Goal: Information Seeking & Learning: Check status

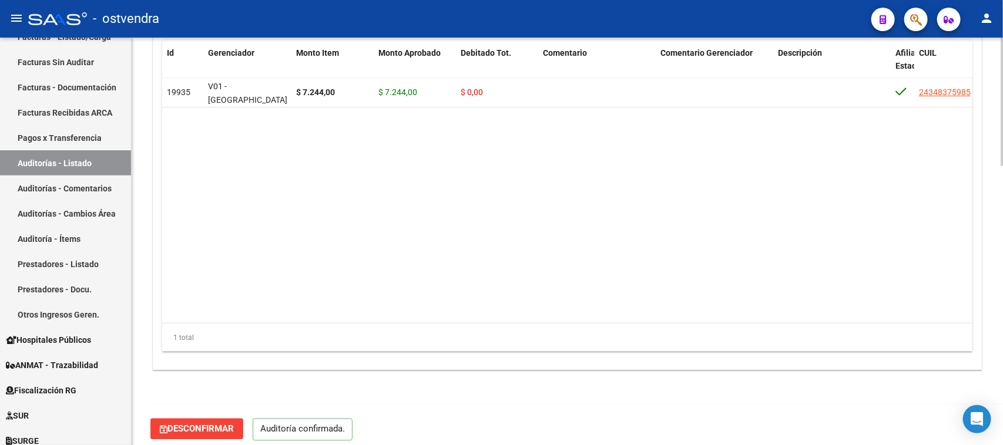
scroll to position [890, 0]
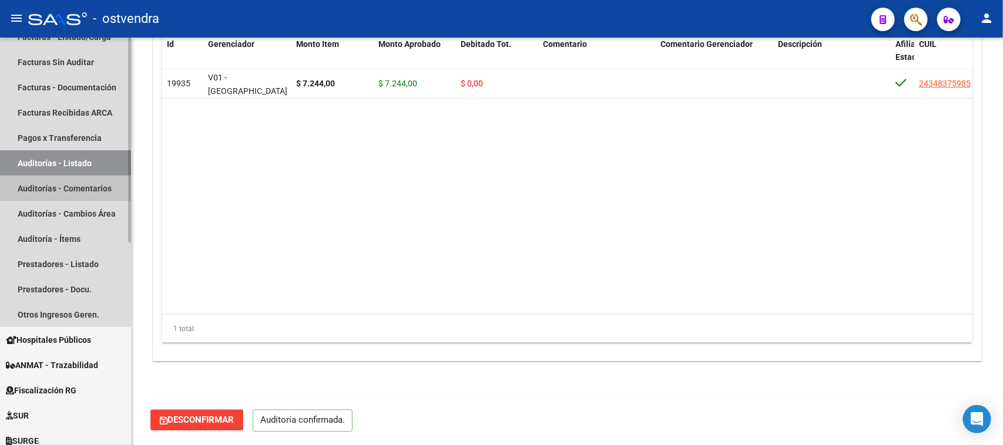
click at [83, 189] on link "Auditorías - Comentarios" at bounding box center [65, 188] width 131 height 25
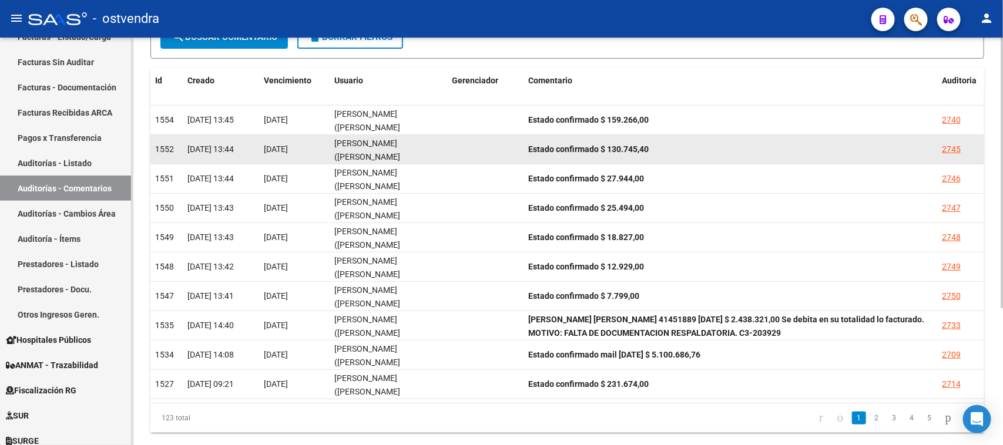
scroll to position [207, 0]
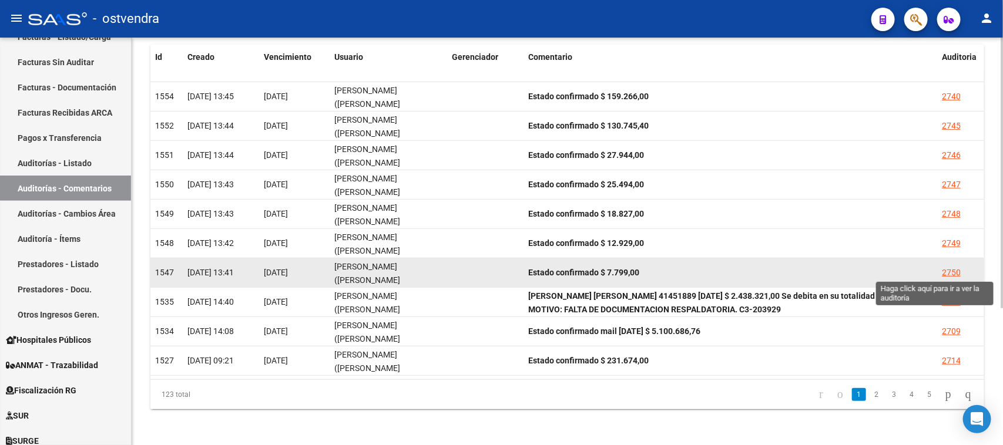
click at [943, 272] on div "2750" at bounding box center [951, 273] width 19 height 14
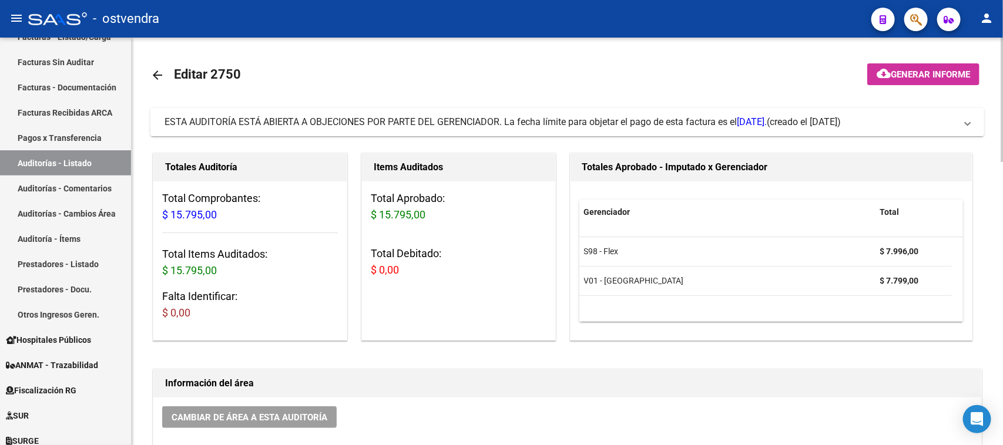
click at [680, 132] on mat-expansion-panel-header "ESTA AUDITORÍA ESTÁ ABIERTA A OBJECIONES POR PARTE DEL GERENCIADOR. La fecha lí…" at bounding box center [566, 122] width 833 height 28
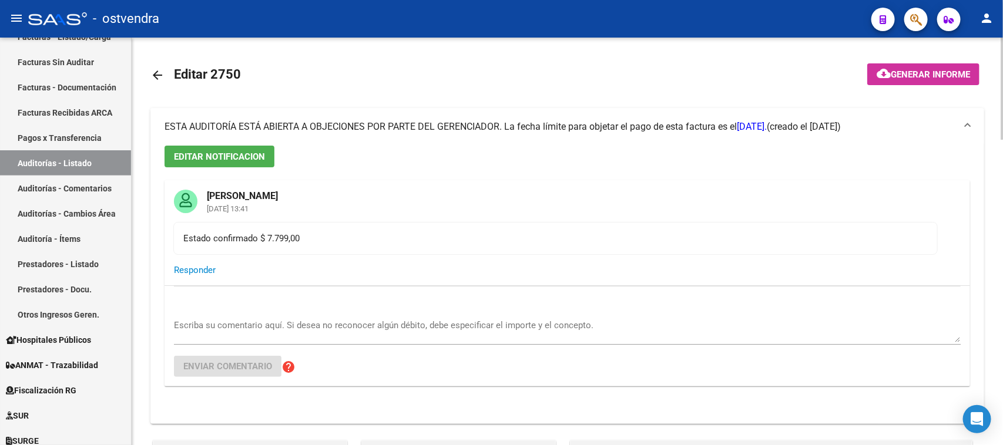
click at [680, 132] on div "ESTA AUDITORÍA ESTÁ ABIERTA A OBJECIONES POR PARTE DEL GERENCIADOR. La fecha lí…" at bounding box center [465, 126] width 602 height 13
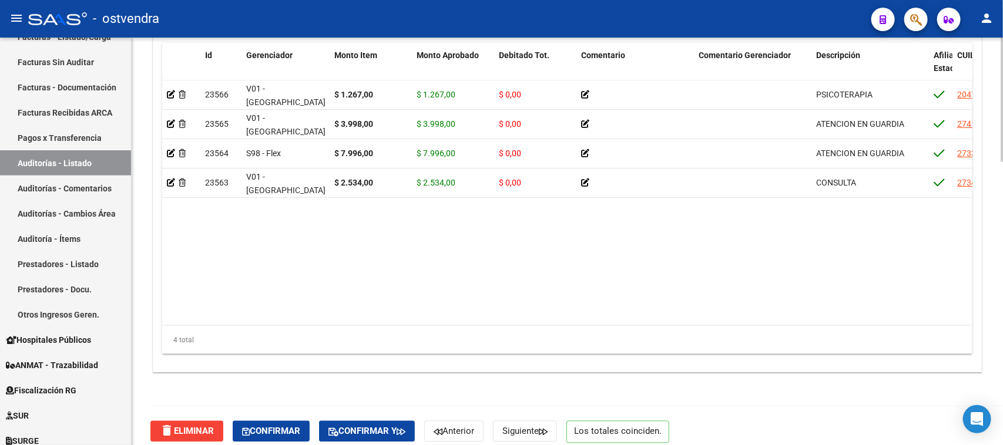
scroll to position [930, 0]
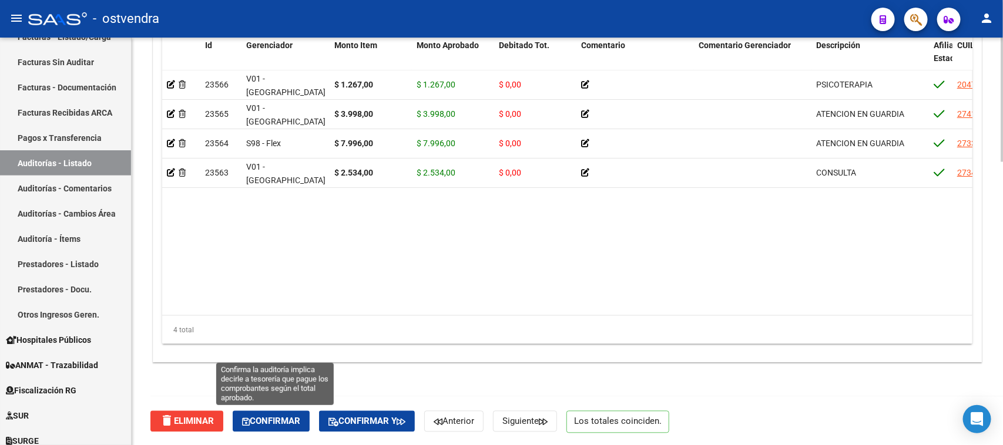
click at [268, 425] on span "Confirmar" at bounding box center [271, 421] width 58 height 11
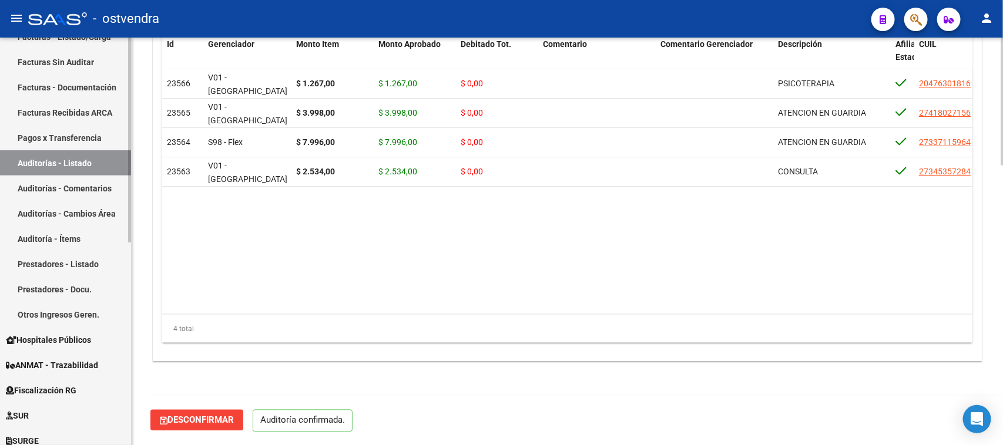
scroll to position [890, 0]
click at [95, 180] on link "Auditorías - Comentarios" at bounding box center [65, 188] width 131 height 25
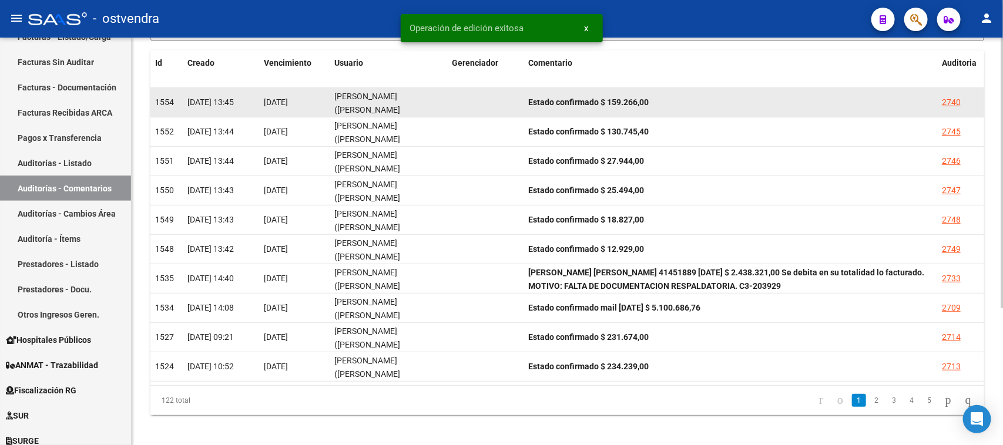
scroll to position [207, 0]
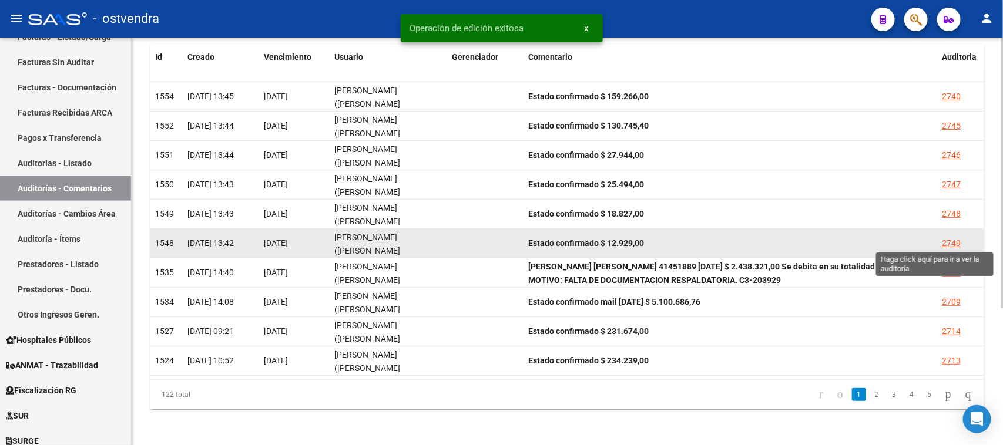
click at [952, 245] on div "2749" at bounding box center [951, 244] width 19 height 14
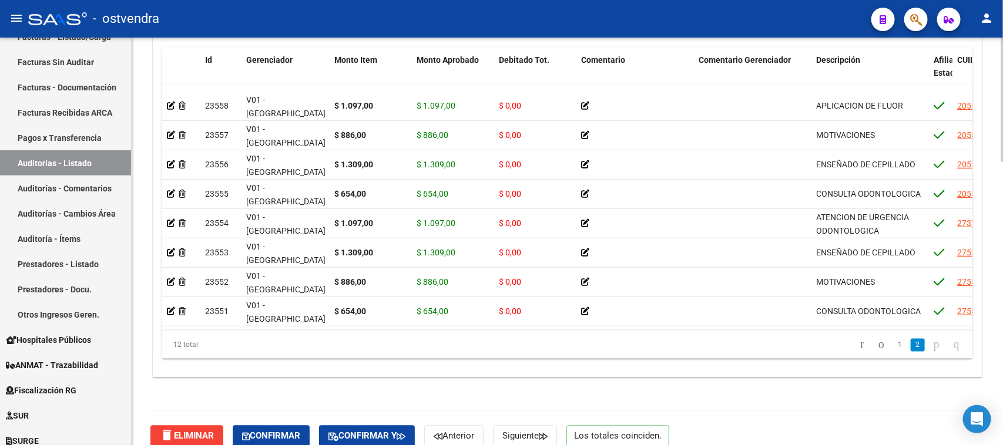
scroll to position [930, 0]
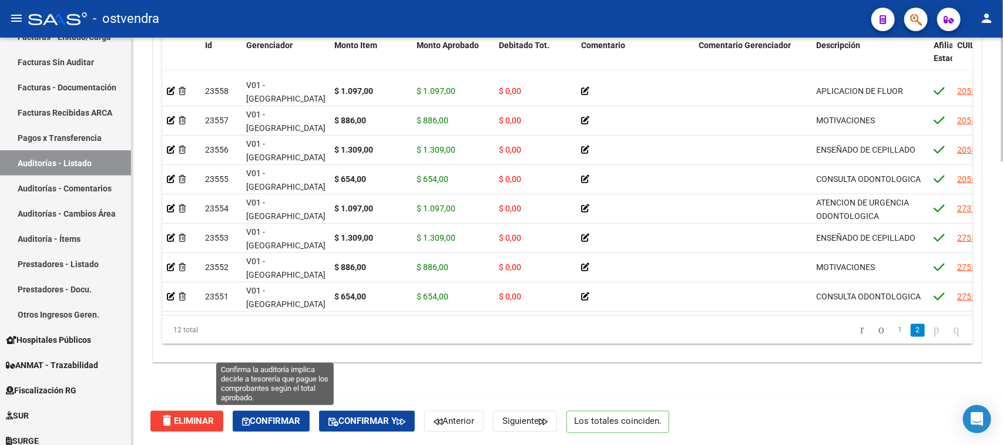
click at [295, 418] on span "Confirmar" at bounding box center [271, 421] width 58 height 11
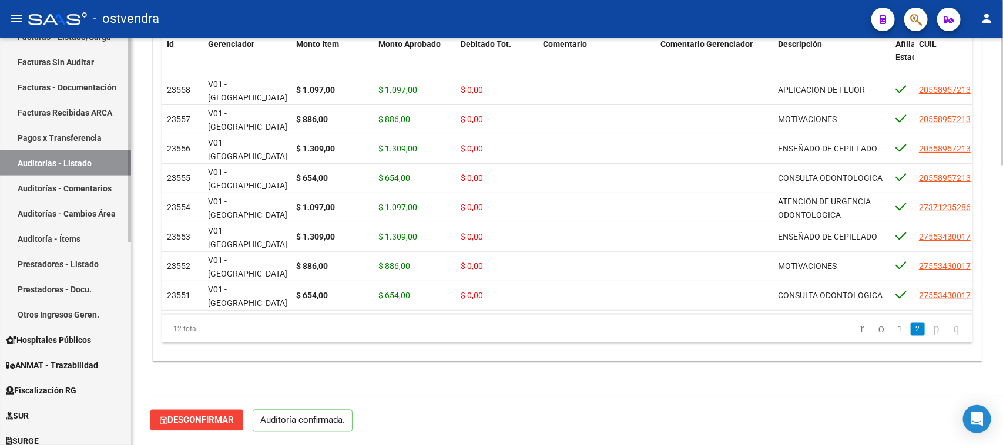
scroll to position [890, 0]
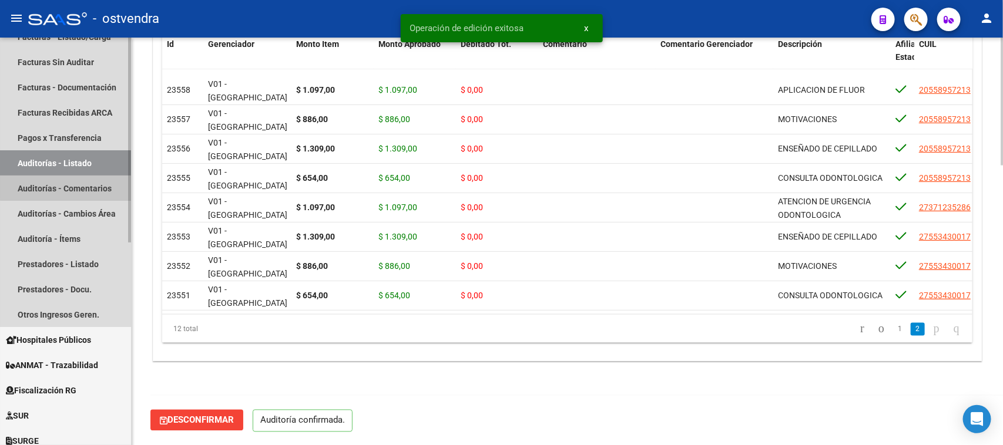
click at [92, 186] on link "Auditorías - Comentarios" at bounding box center [65, 188] width 131 height 25
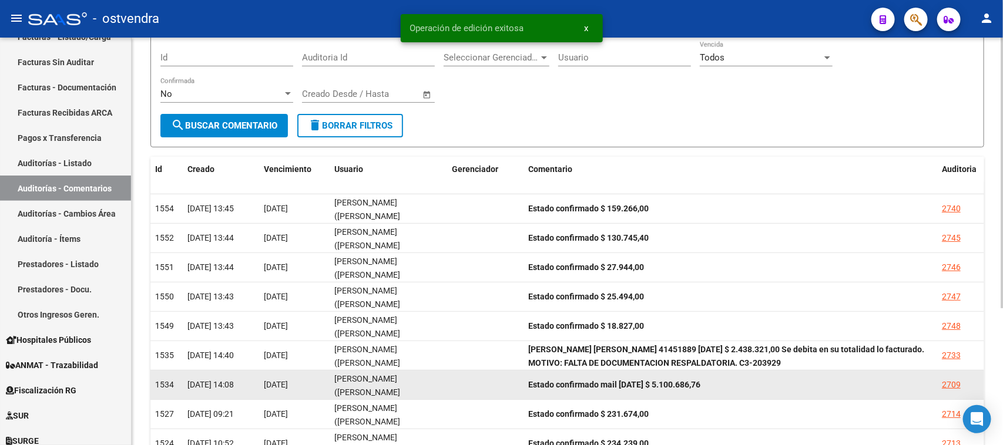
scroll to position [207, 0]
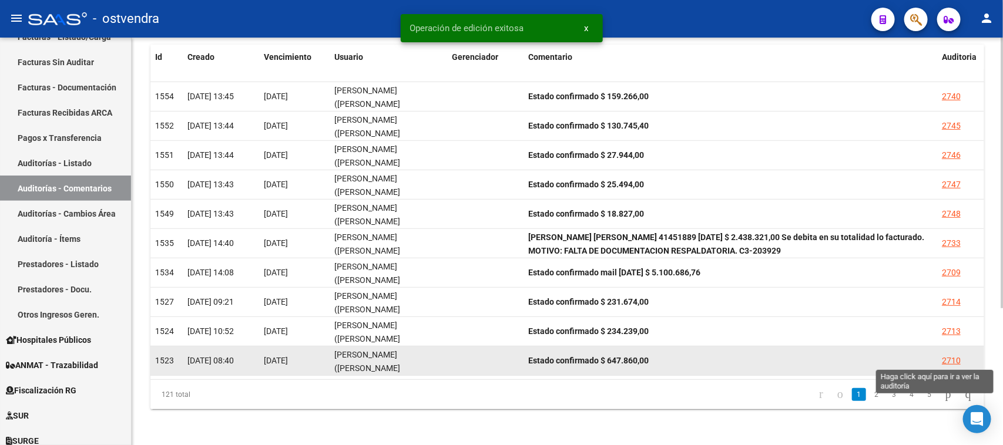
click at [949, 358] on div "2710" at bounding box center [951, 361] width 19 height 14
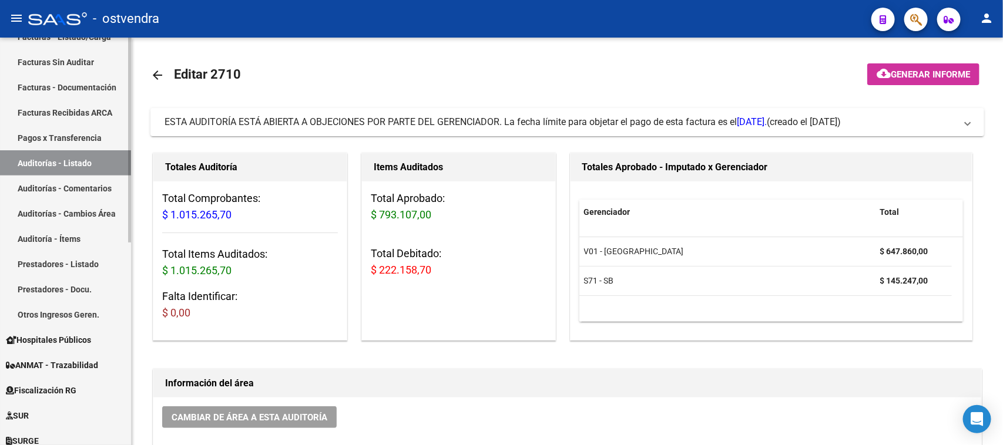
click at [93, 187] on link "Auditorías - Comentarios" at bounding box center [65, 188] width 131 height 25
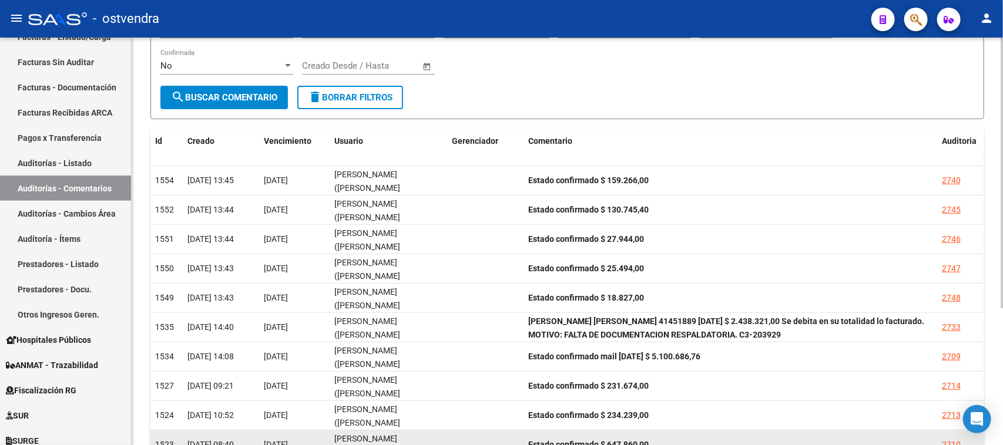
scroll to position [207, 0]
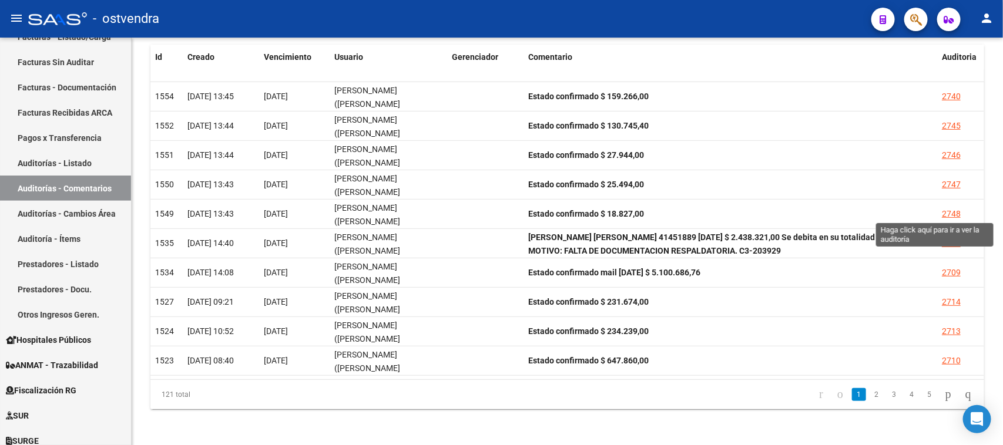
click at [949, 207] on div "2748" at bounding box center [951, 214] width 19 height 14
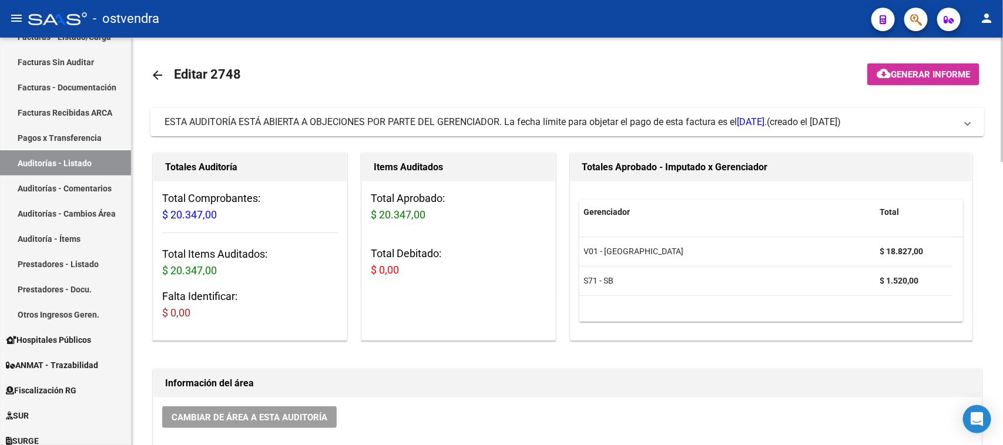
click at [637, 116] on span "ESTA AUDITORÍA ESTÁ ABIERTA A OBJECIONES POR PARTE DEL GERENCIADOR. La fecha lí…" at bounding box center [465, 121] width 602 height 11
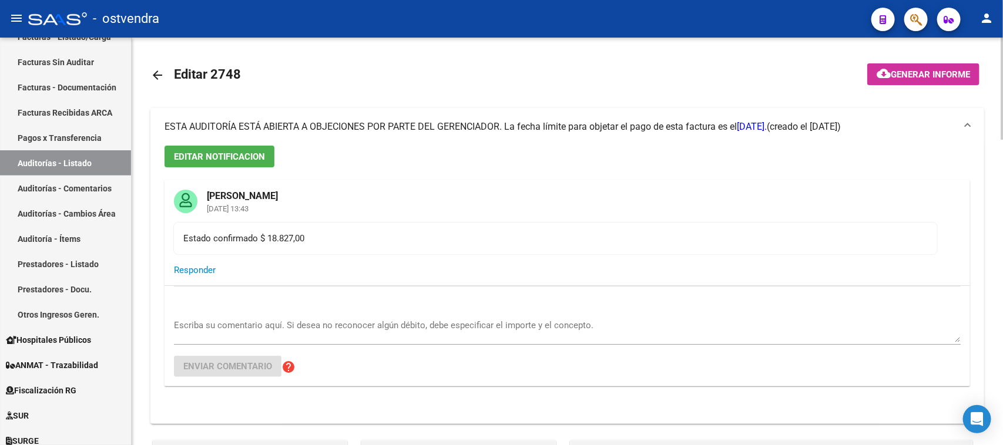
click at [637, 116] on mat-expansion-panel-header "ESTA AUDITORÍA ESTÁ ABIERTA A OBJECIONES POR PARTE DEL GERENCIADOR. La fecha lí…" at bounding box center [566, 127] width 833 height 38
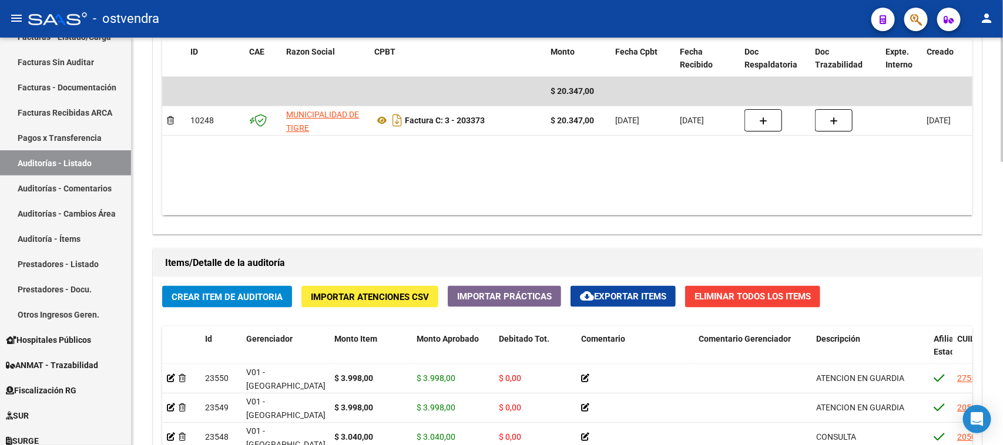
scroll to position [930, 0]
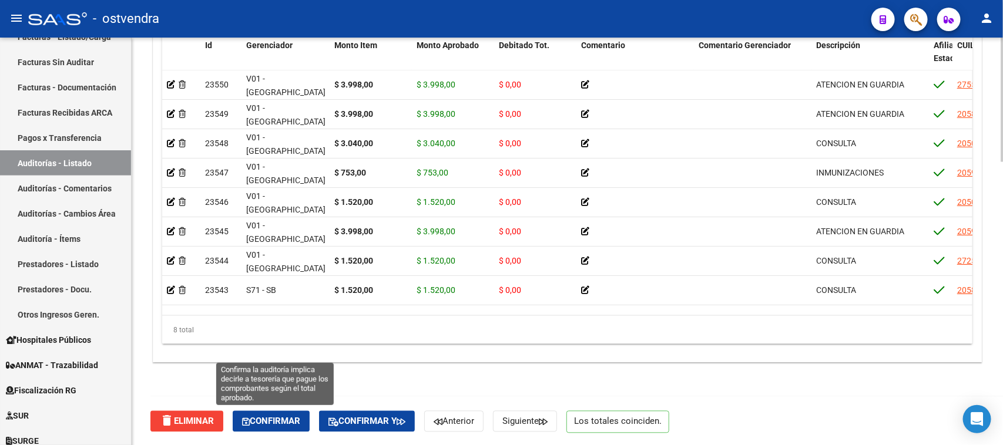
click at [283, 421] on span "Confirmar" at bounding box center [271, 421] width 58 height 11
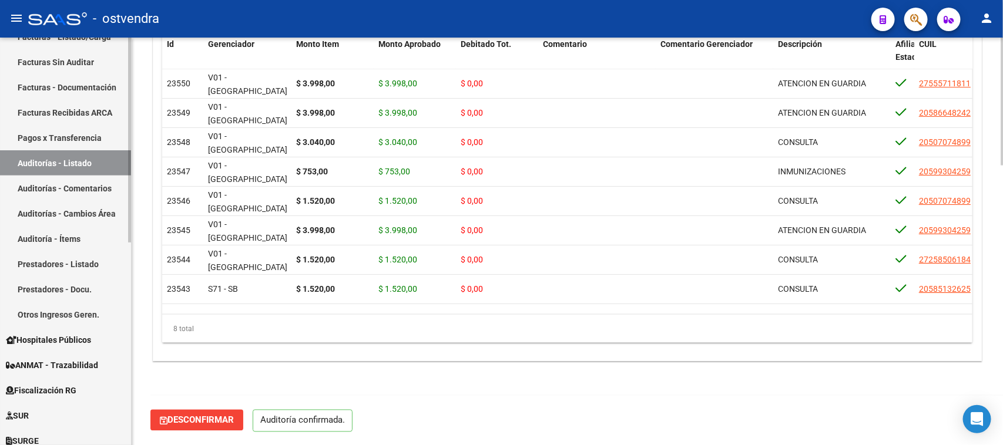
scroll to position [890, 0]
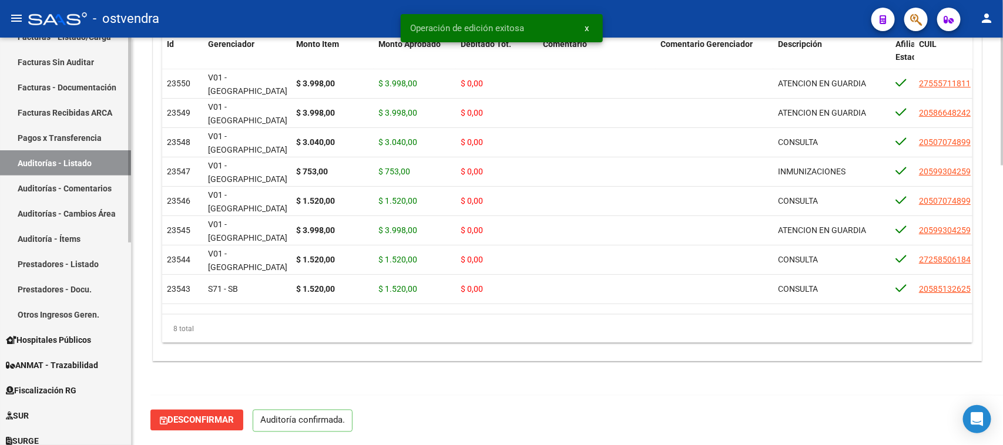
drag, startPoint x: 100, startPoint y: 186, endPoint x: 95, endPoint y: 191, distance: 7.5
click at [101, 186] on link "Auditorías - Comentarios" at bounding box center [65, 188] width 131 height 25
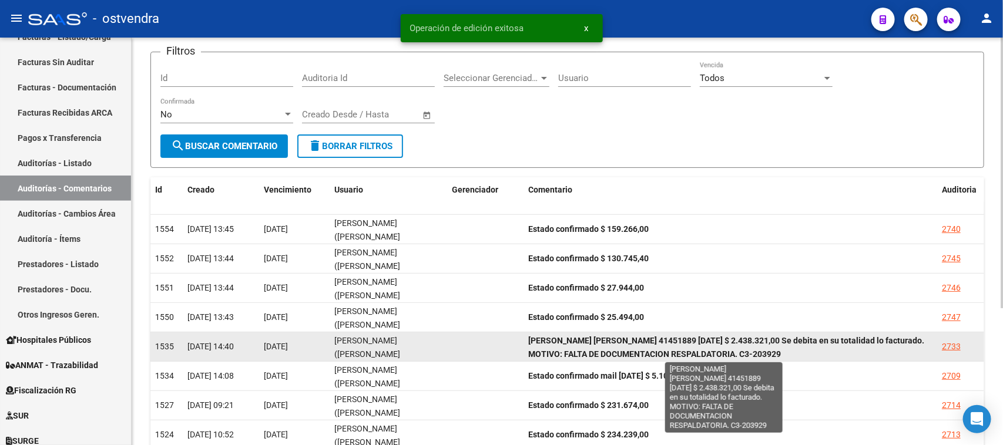
scroll to position [207, 0]
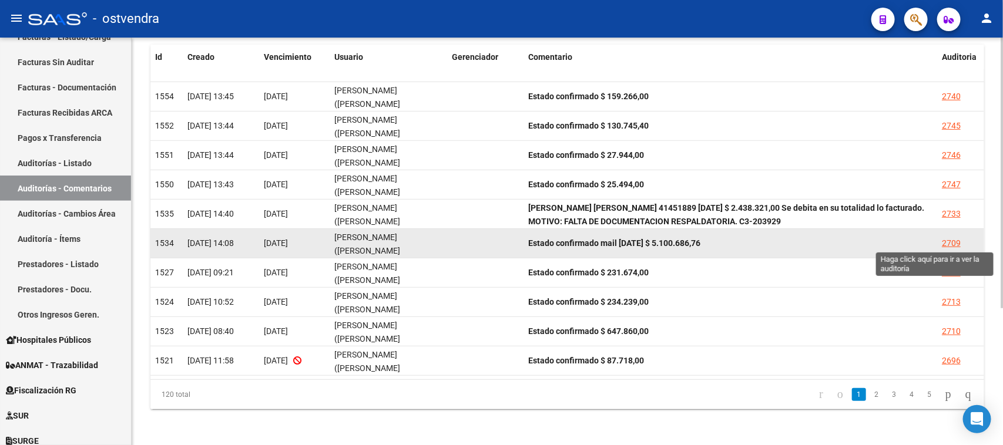
click at [949, 242] on div "2709" at bounding box center [951, 244] width 19 height 14
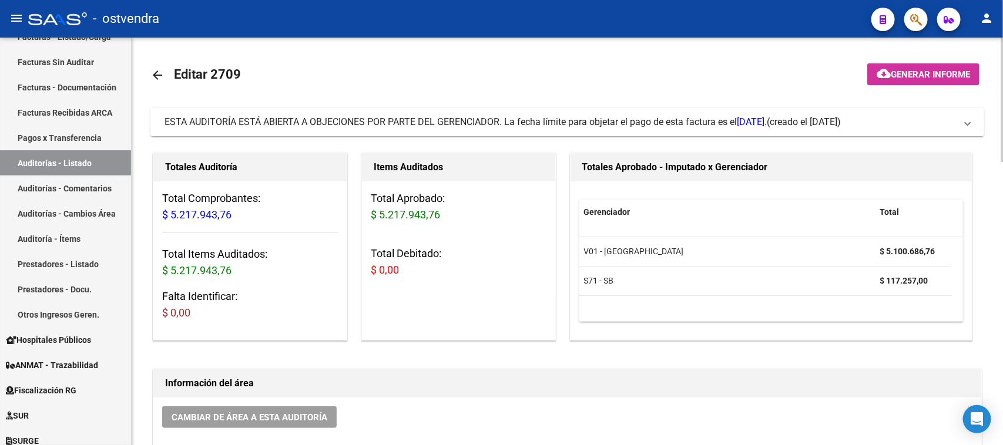
click at [690, 125] on span "ESTA AUDITORÍA ESTÁ ABIERTA A OBJECIONES POR PARTE DEL GERENCIADOR. La fecha lí…" at bounding box center [465, 121] width 602 height 11
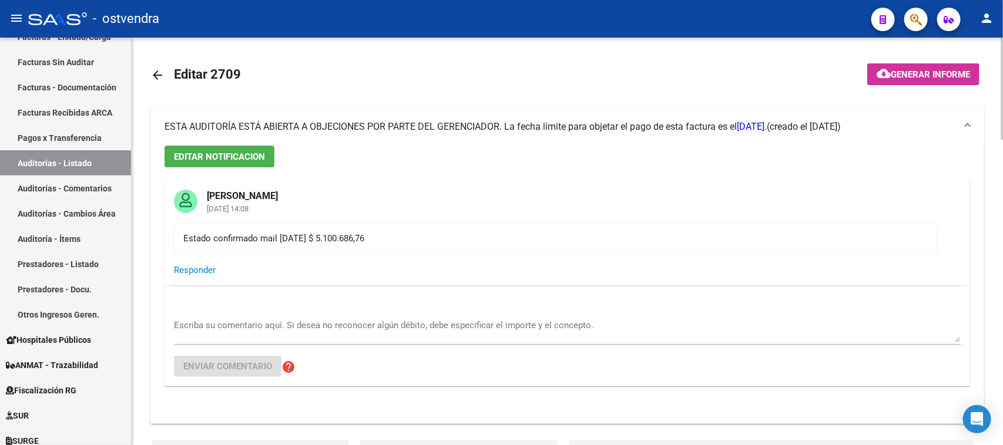
click at [691, 125] on span "ESTA AUDITORÍA ESTÁ ABIERTA A OBJECIONES POR PARTE DEL GERENCIADOR. La fecha lí…" at bounding box center [465, 126] width 602 height 11
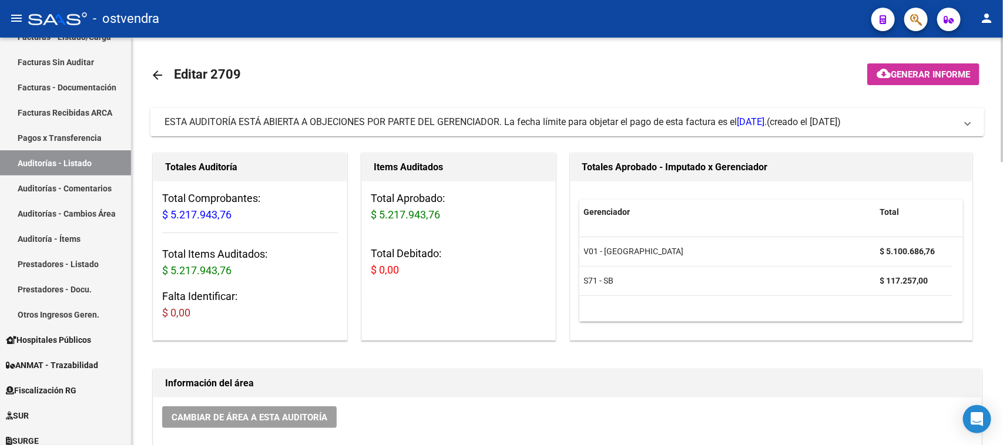
click at [689, 121] on span "ESTA AUDITORÍA ESTÁ ABIERTA A OBJECIONES POR PARTE DEL GERENCIADOR. La fecha lí…" at bounding box center [465, 121] width 602 height 11
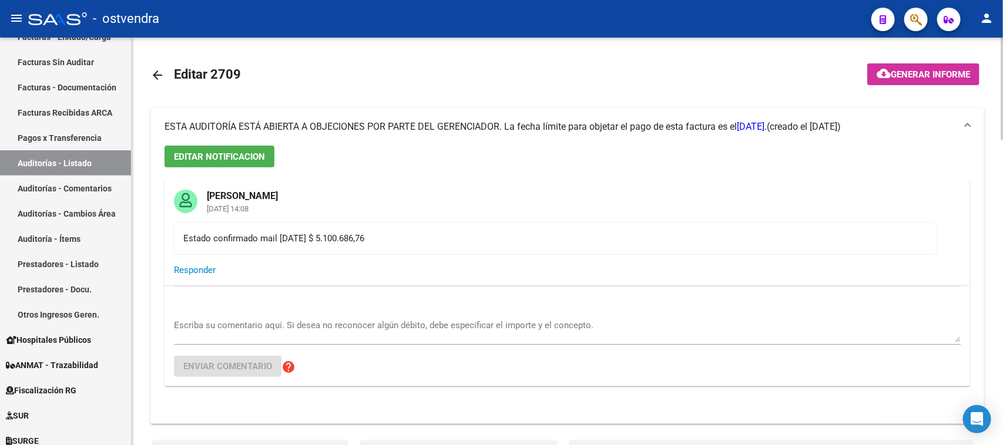
click at [236, 154] on span "EDITAR NOTIFICACION" at bounding box center [219, 157] width 91 height 11
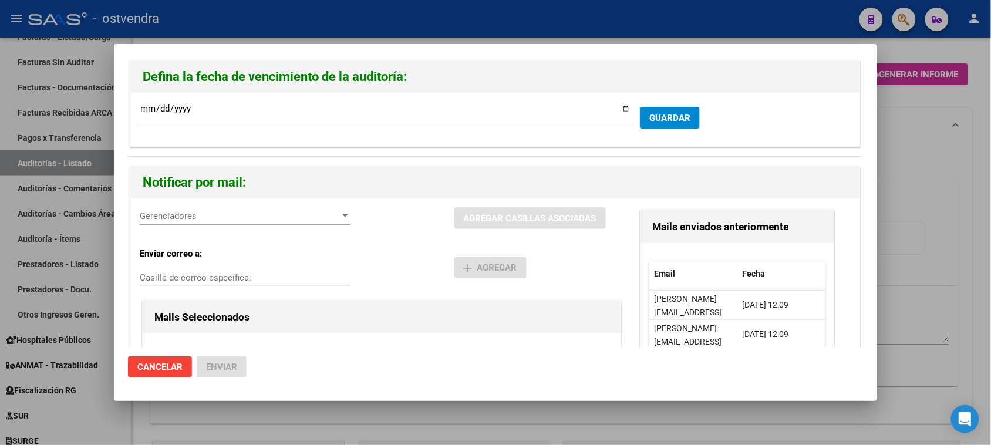
click at [238, 222] on div "Gerenciadores Gerenciadores" at bounding box center [245, 216] width 211 height 18
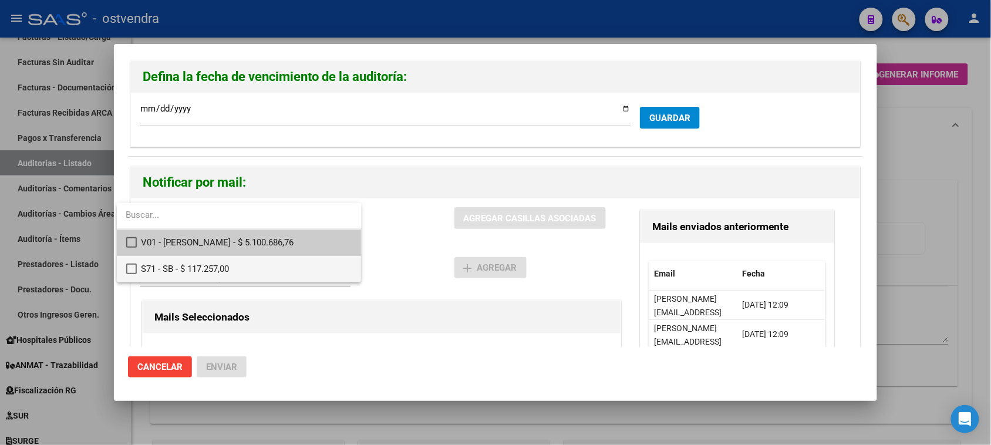
drag, startPoint x: 132, startPoint y: 267, endPoint x: 139, endPoint y: 270, distance: 7.6
click at [131, 268] on mat-pseudo-checkbox at bounding box center [131, 269] width 11 height 11
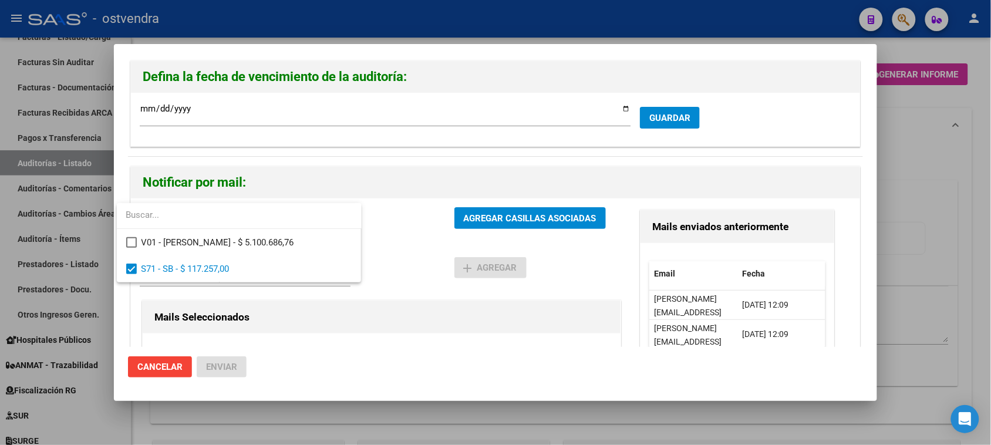
click at [479, 211] on div at bounding box center [495, 222] width 991 height 445
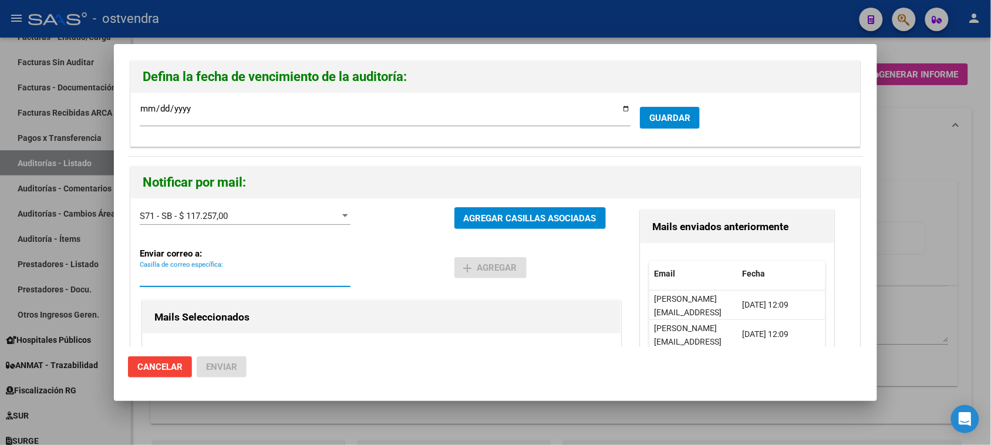
click at [265, 277] on input "Casilla de correo específica:" at bounding box center [245, 278] width 211 height 11
paste input "[PERSON_NAME][EMAIL_ADDRESS][DOMAIN_NAME]"
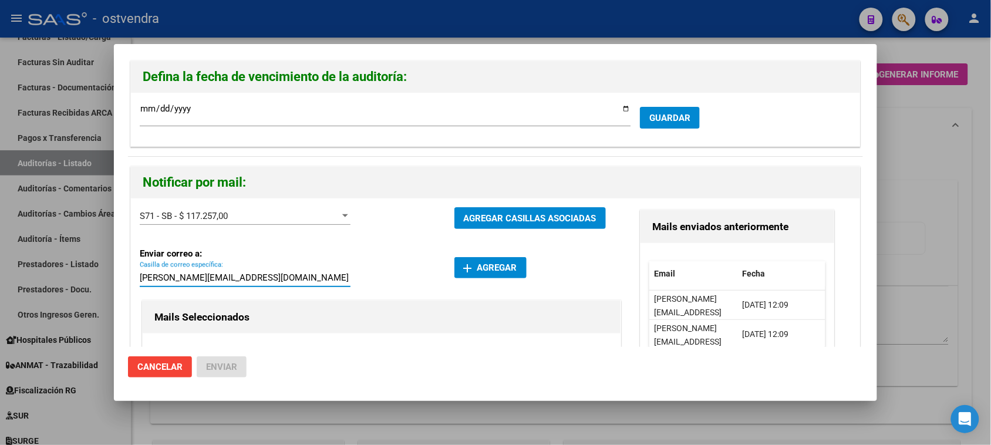
type input "[PERSON_NAME][EMAIL_ADDRESS][DOMAIN_NAME]"
click at [497, 265] on span "add Agregar" at bounding box center [490, 268] width 53 height 11
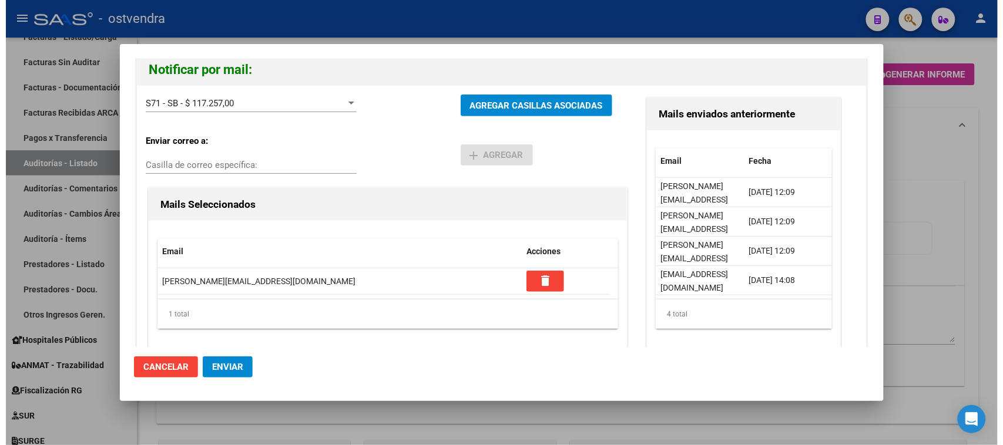
scroll to position [127, 0]
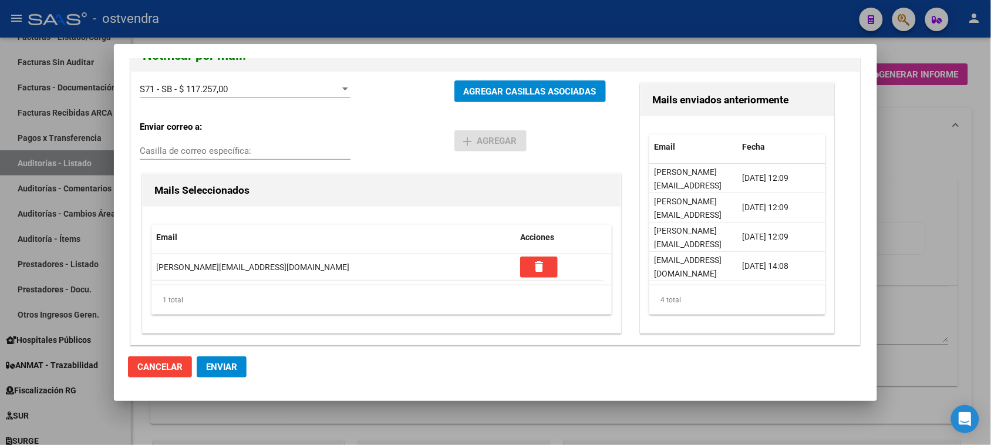
click at [218, 365] on span "Enviar" at bounding box center [221, 367] width 31 height 11
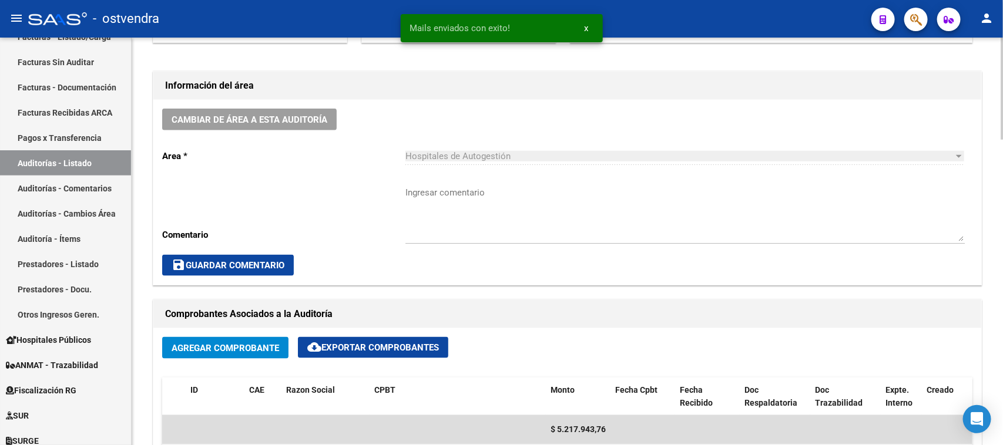
scroll to position [587, 0]
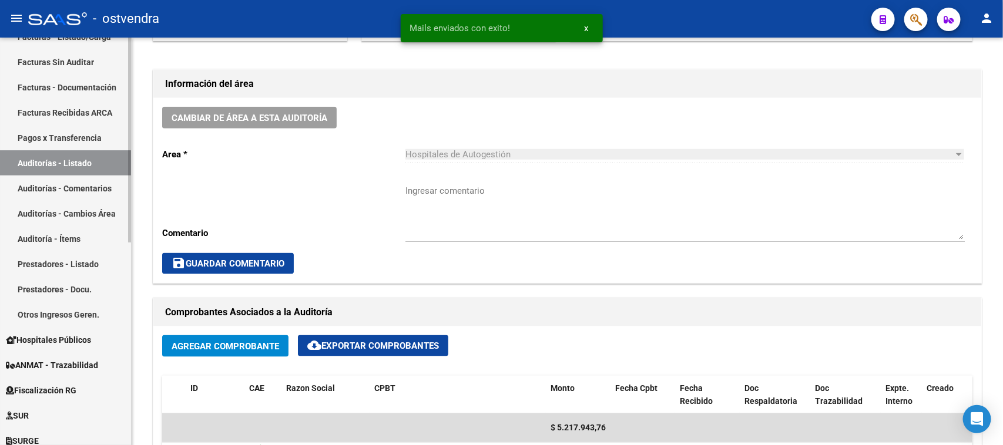
click at [83, 184] on link "Auditorías - Comentarios" at bounding box center [65, 188] width 131 height 25
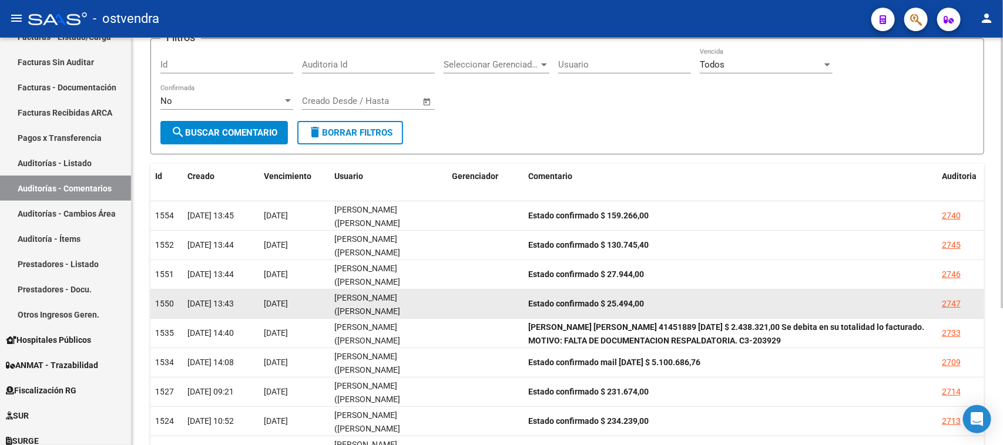
scroll to position [207, 0]
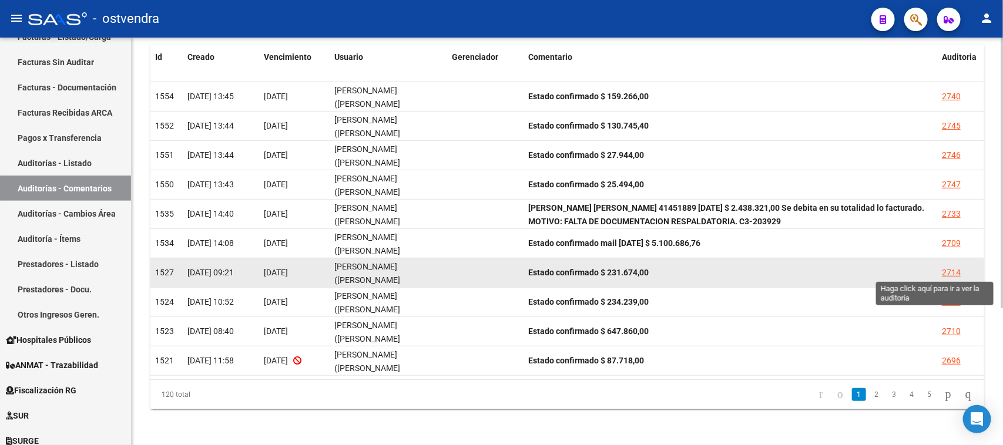
click at [946, 272] on div "2714" at bounding box center [951, 273] width 19 height 14
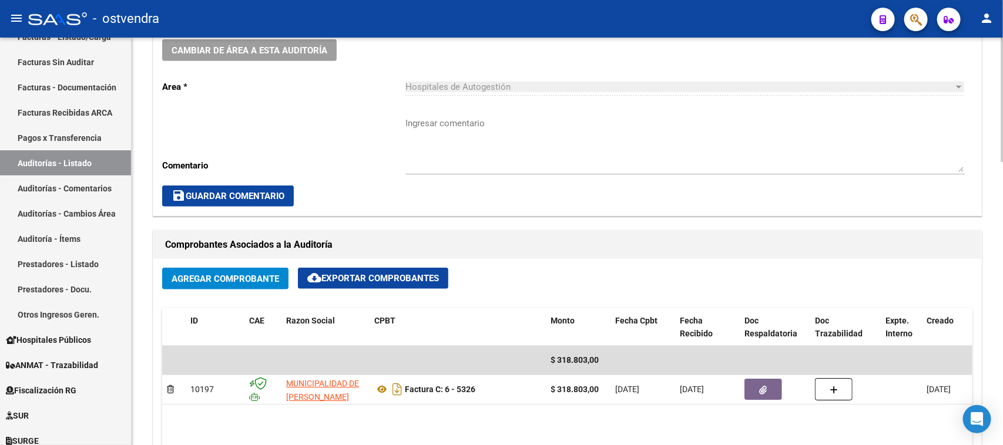
scroll to position [441, 0]
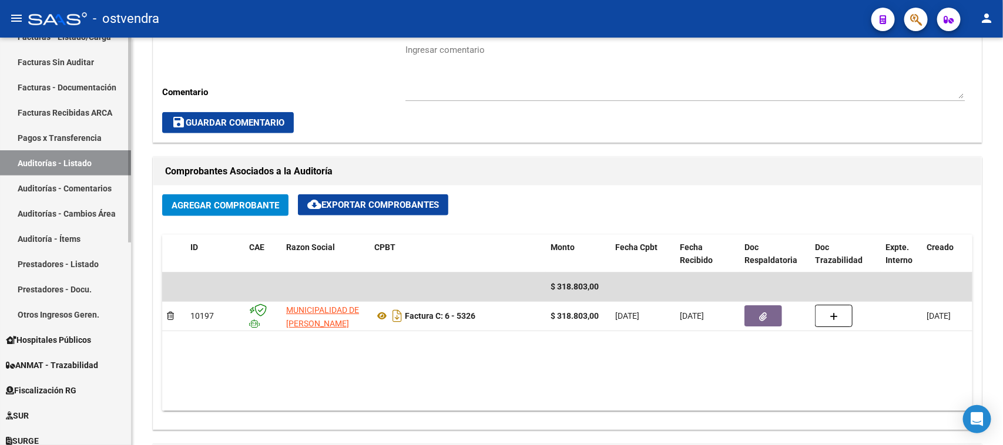
click at [91, 185] on link "Auditorías - Comentarios" at bounding box center [65, 188] width 131 height 25
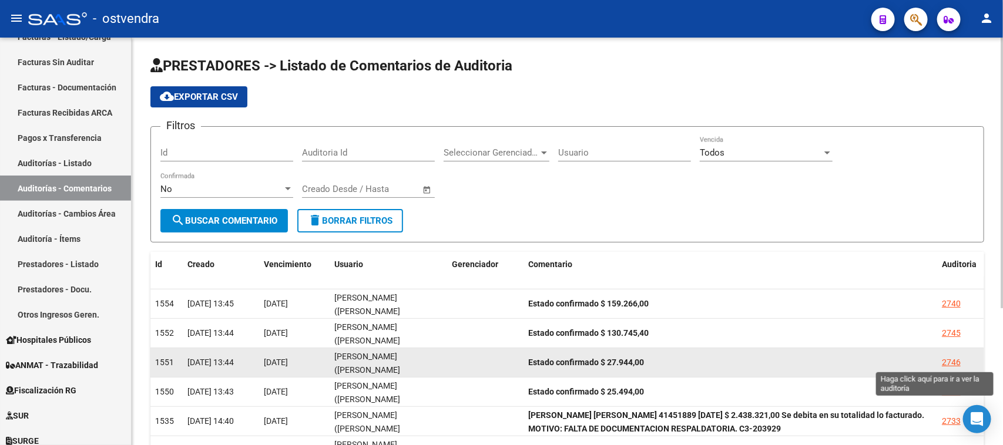
click at [958, 357] on div "2746" at bounding box center [951, 363] width 19 height 14
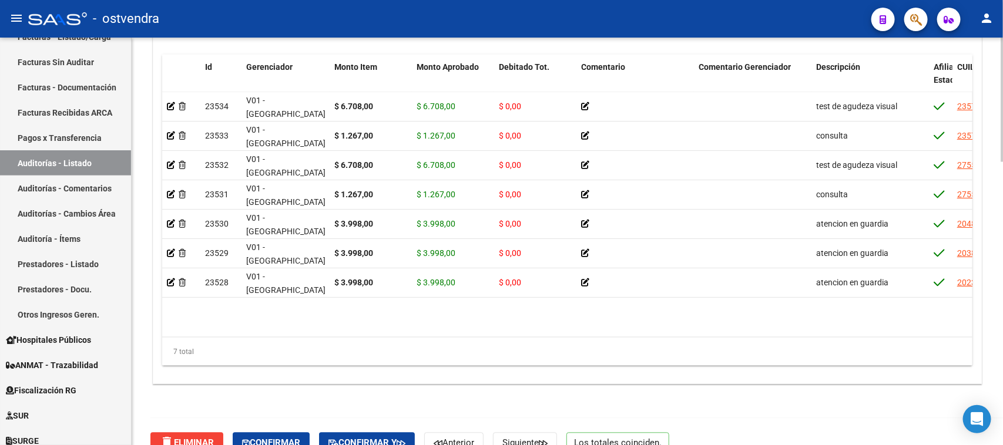
scroll to position [930, 0]
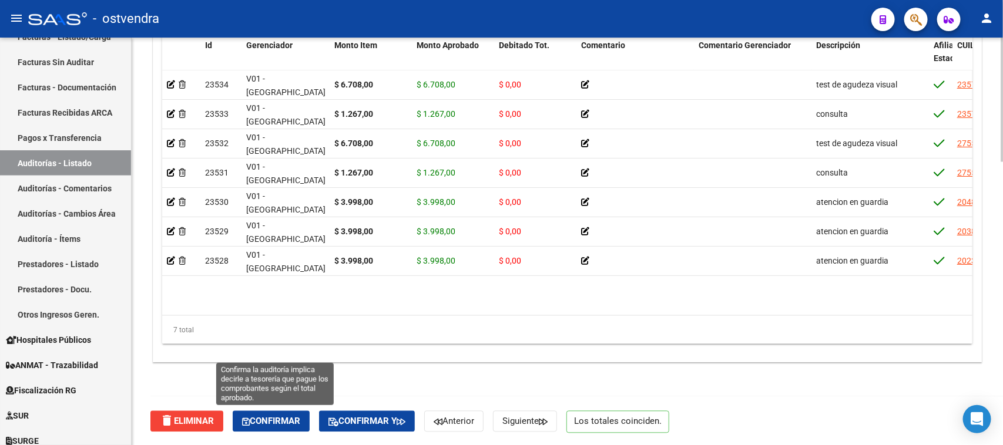
click at [280, 412] on button "Confirmar" at bounding box center [271, 421] width 77 height 21
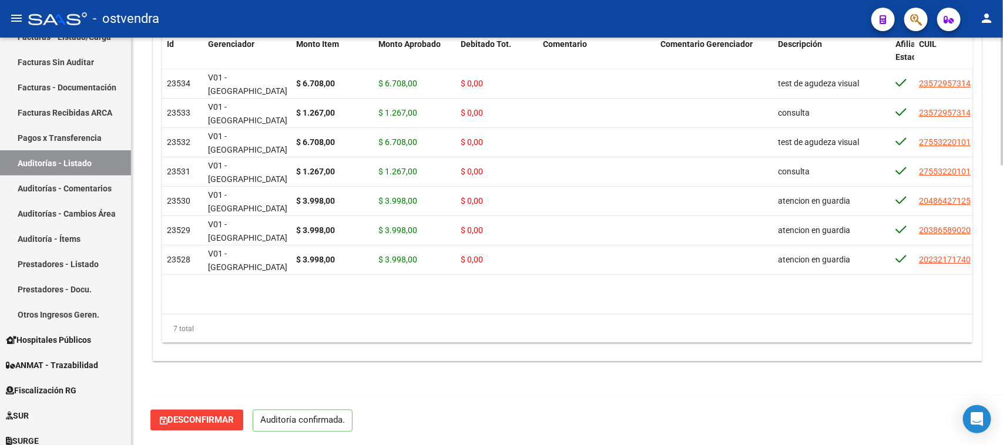
scroll to position [890, 0]
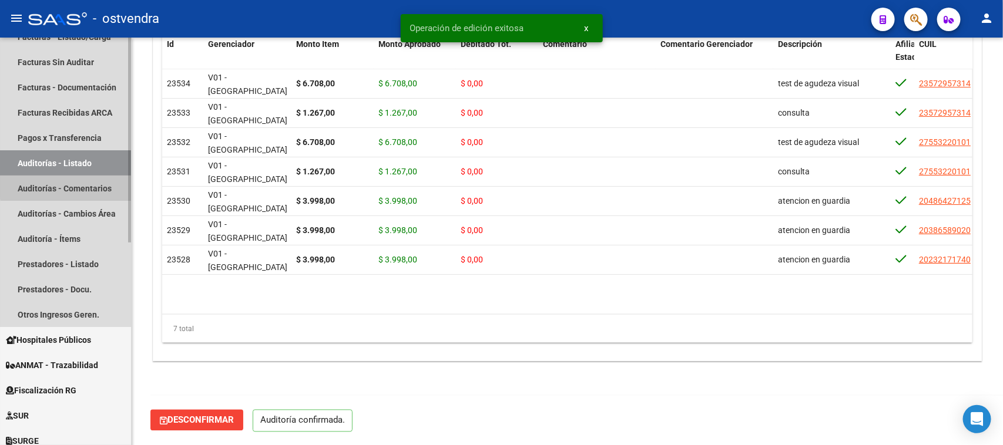
click at [100, 184] on link "Auditorías - Comentarios" at bounding box center [65, 188] width 131 height 25
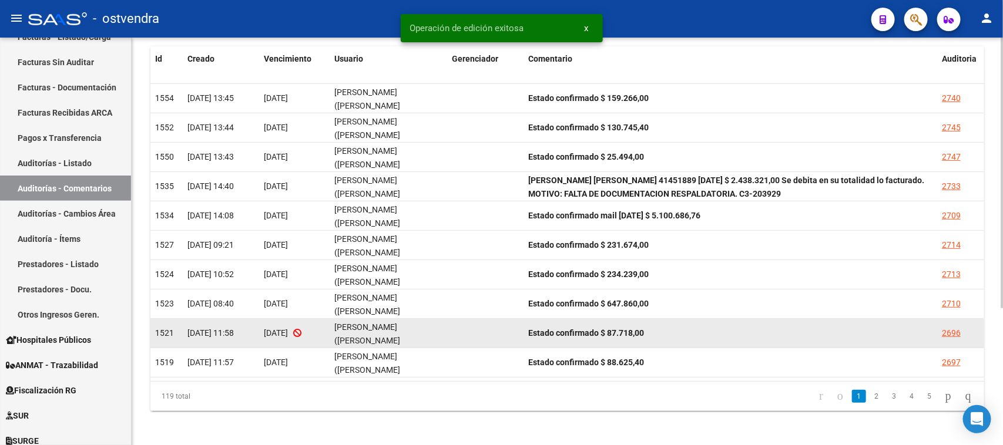
scroll to position [207, 0]
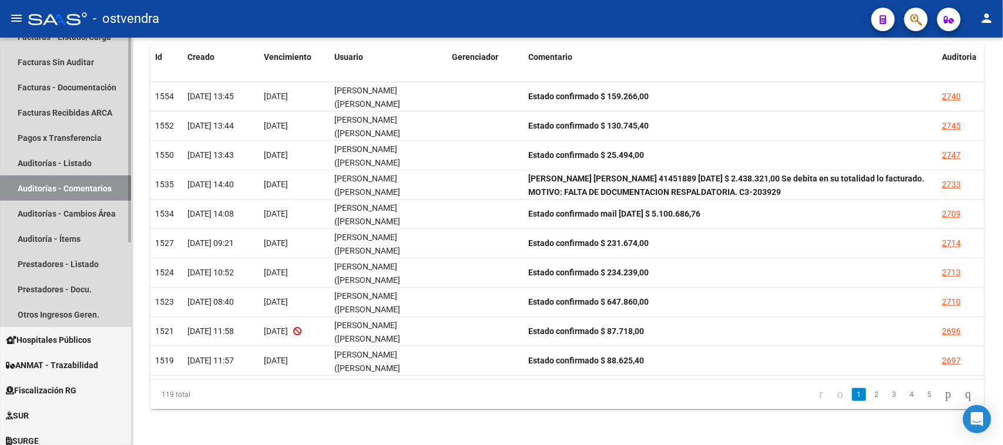
click at [87, 184] on link "Auditorías - Comentarios" at bounding box center [65, 188] width 131 height 25
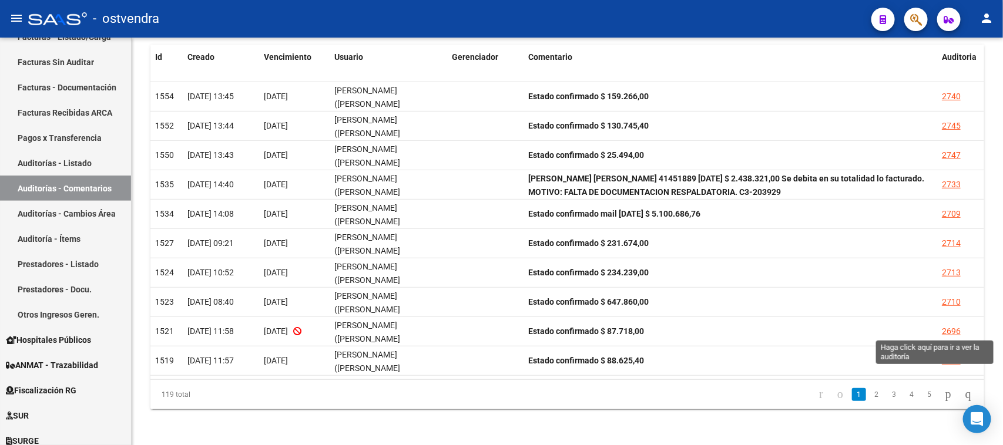
click at [949, 327] on div "2696" at bounding box center [951, 332] width 19 height 14
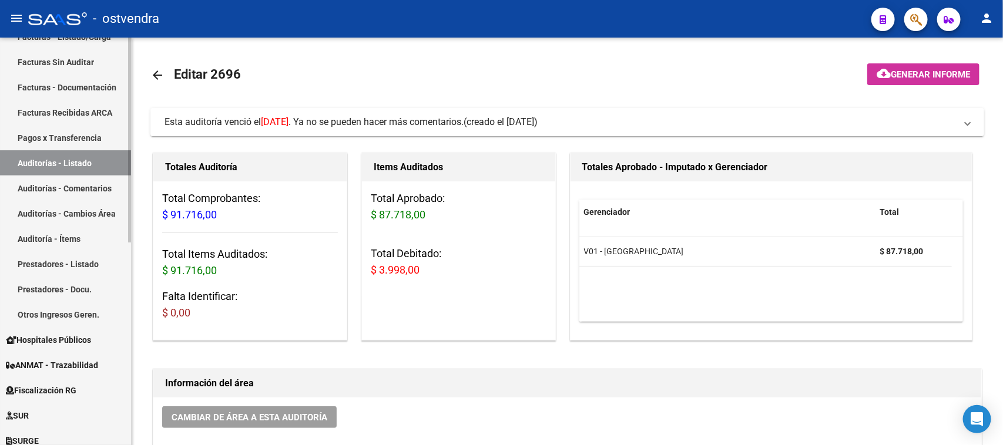
click at [78, 187] on link "Auditorías - Comentarios" at bounding box center [65, 188] width 131 height 25
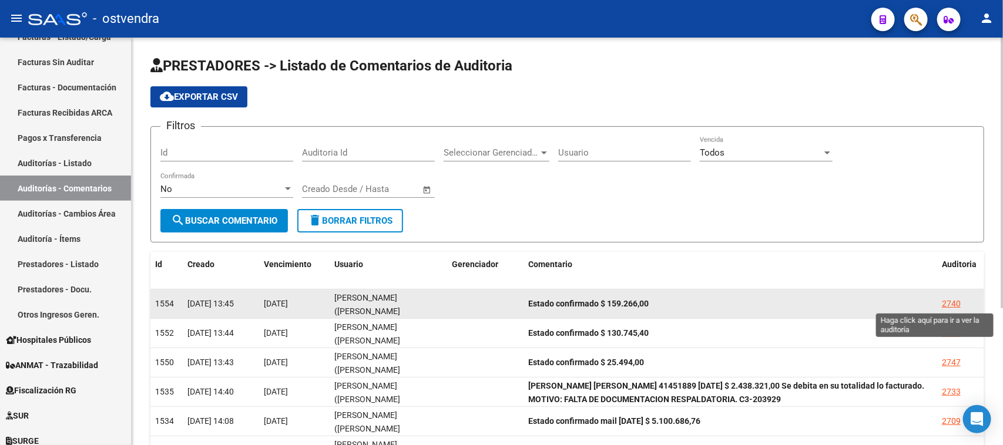
click at [947, 302] on div "2740" at bounding box center [951, 304] width 19 height 14
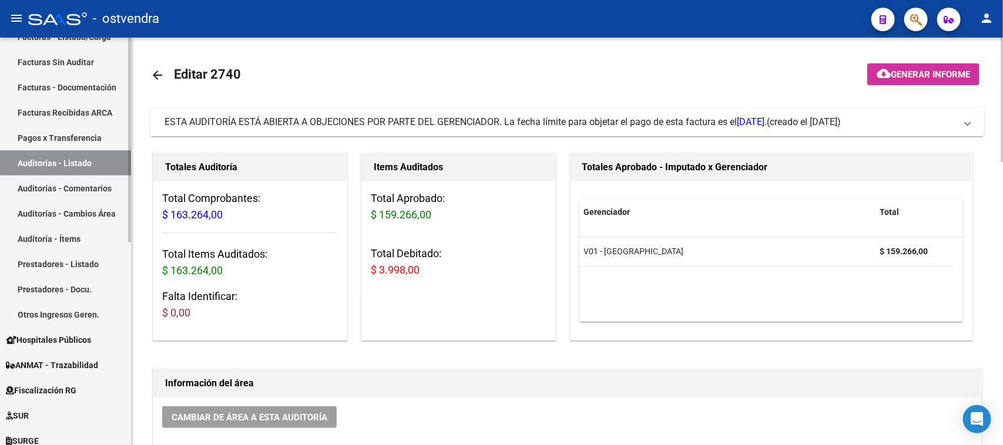
click at [84, 187] on link "Auditorías - Comentarios" at bounding box center [65, 188] width 131 height 25
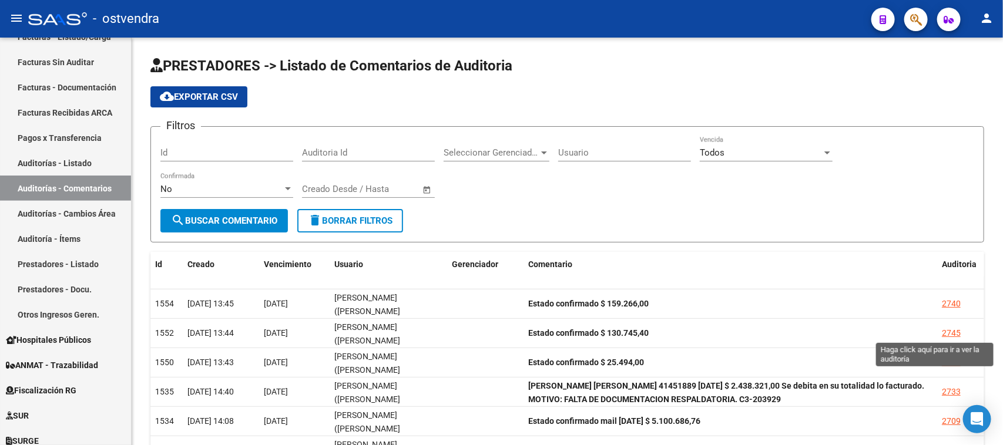
drag, startPoint x: 952, startPoint y: 332, endPoint x: 931, endPoint y: 338, distance: 21.8
click at [952, 332] on div "2745" at bounding box center [951, 334] width 19 height 14
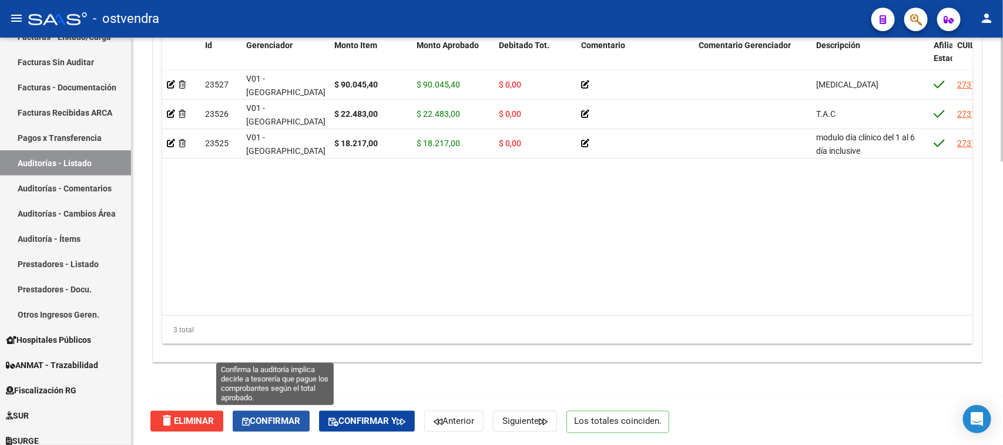
click at [282, 426] on button "Confirmar" at bounding box center [271, 421] width 77 height 21
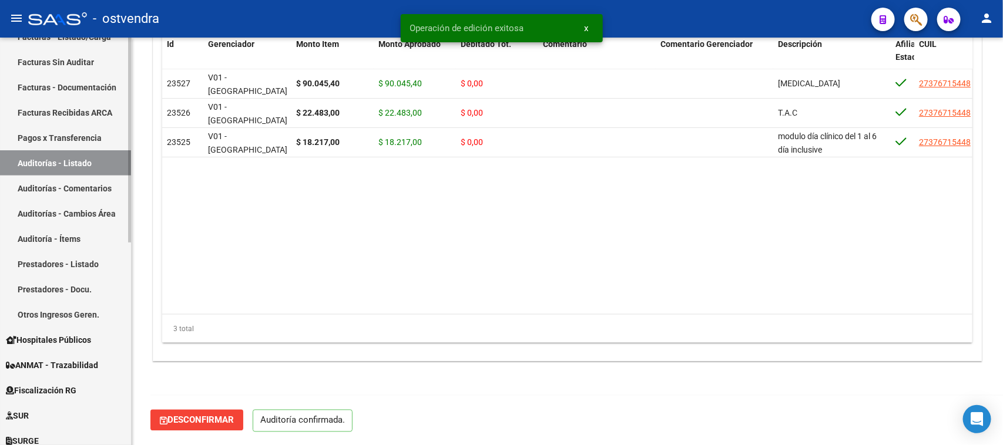
click at [89, 183] on link "Auditorías - Comentarios" at bounding box center [65, 188] width 131 height 25
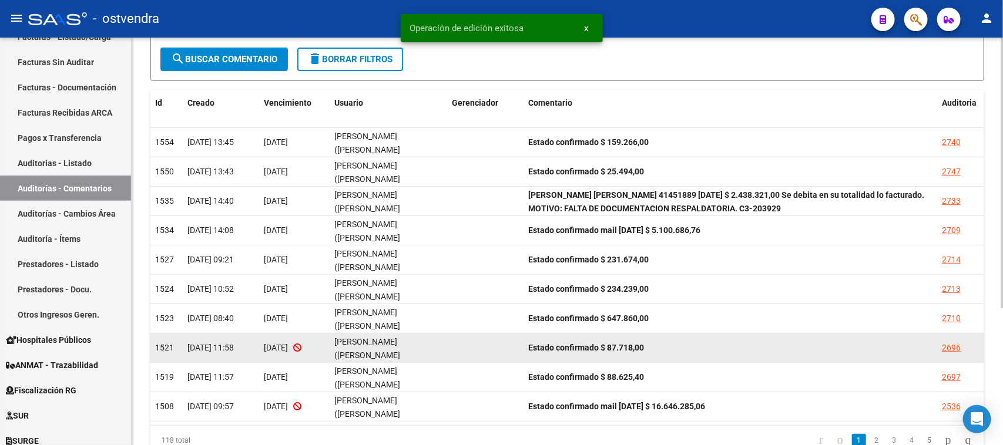
scroll to position [207, 0]
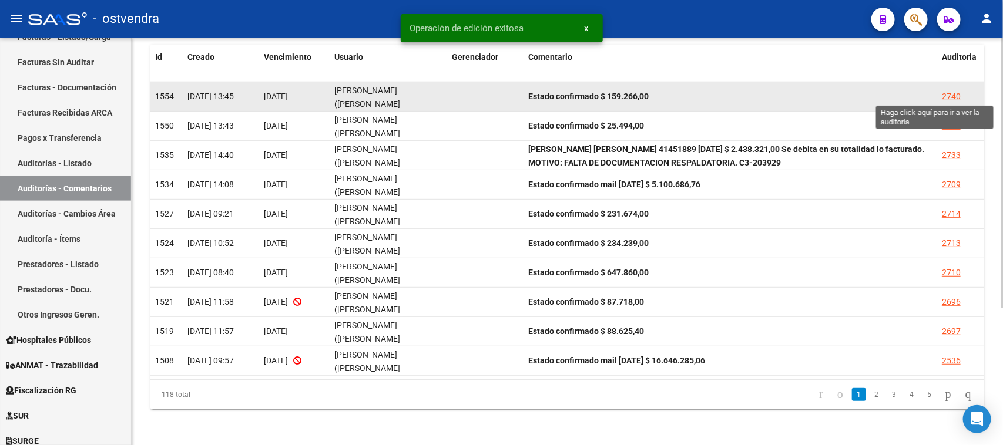
click at [949, 92] on div "2740" at bounding box center [951, 97] width 19 height 14
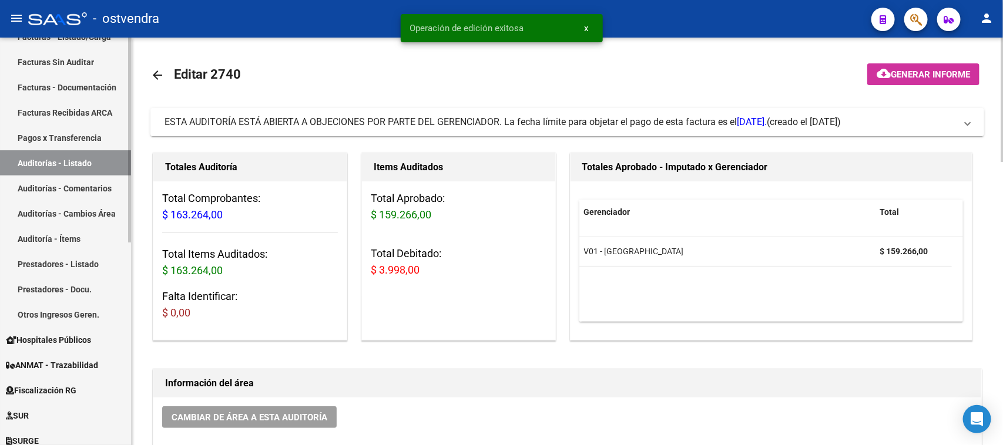
click at [89, 189] on link "Auditorías - Comentarios" at bounding box center [65, 188] width 131 height 25
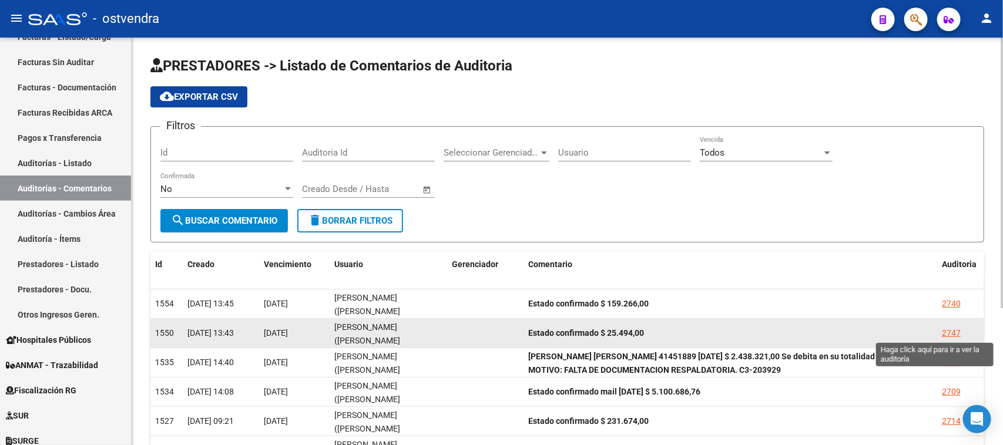
click at [951, 329] on div "2747" at bounding box center [951, 334] width 19 height 14
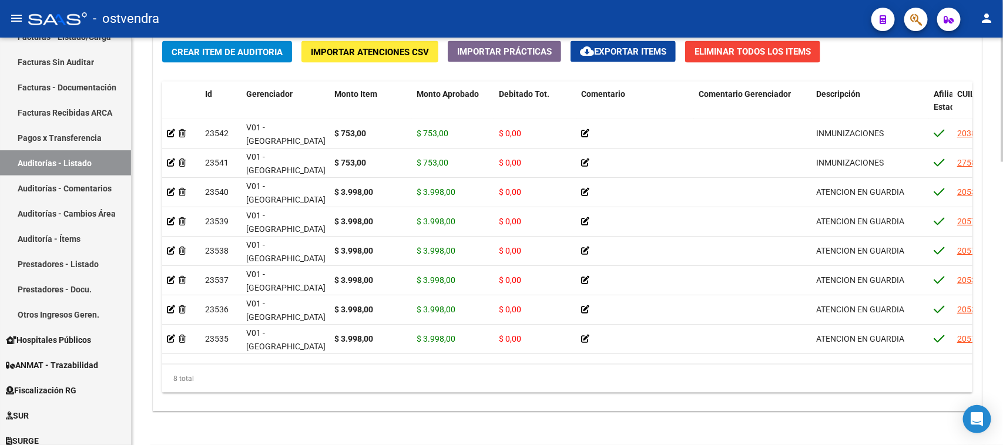
scroll to position [930, 0]
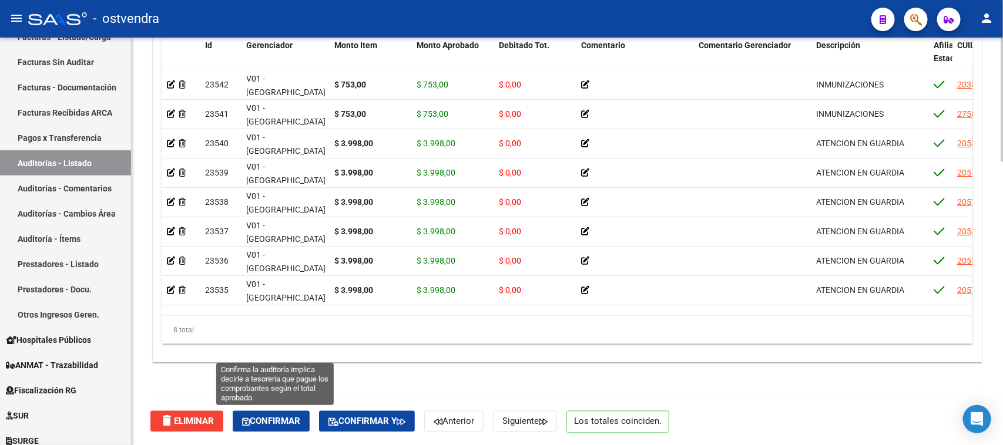
click at [253, 420] on span "Confirmar" at bounding box center [271, 421] width 58 height 11
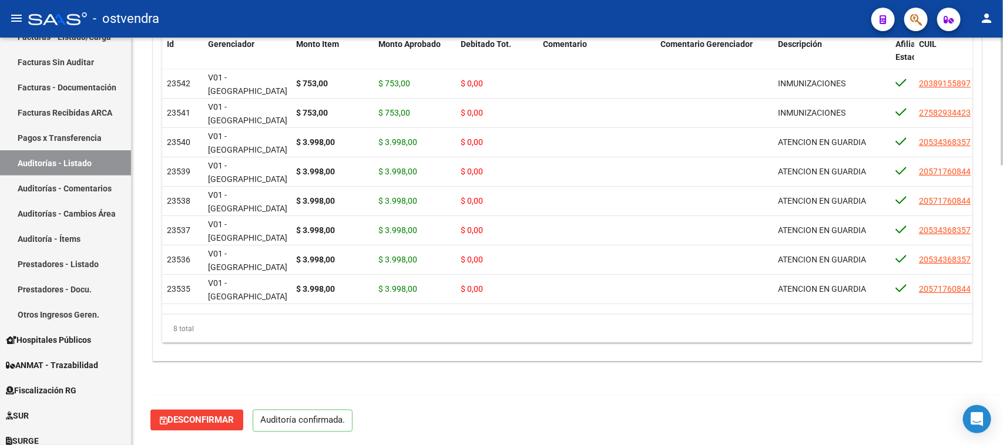
scroll to position [890, 0]
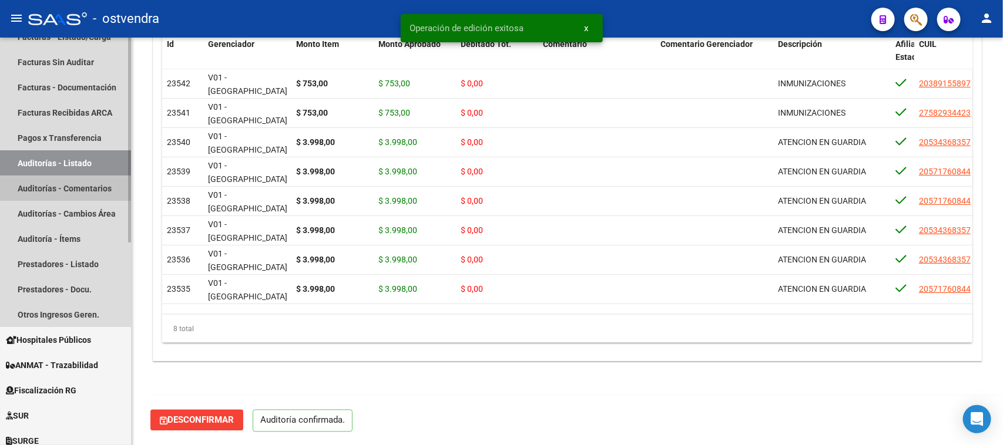
click at [101, 186] on link "Auditorías - Comentarios" at bounding box center [65, 188] width 131 height 25
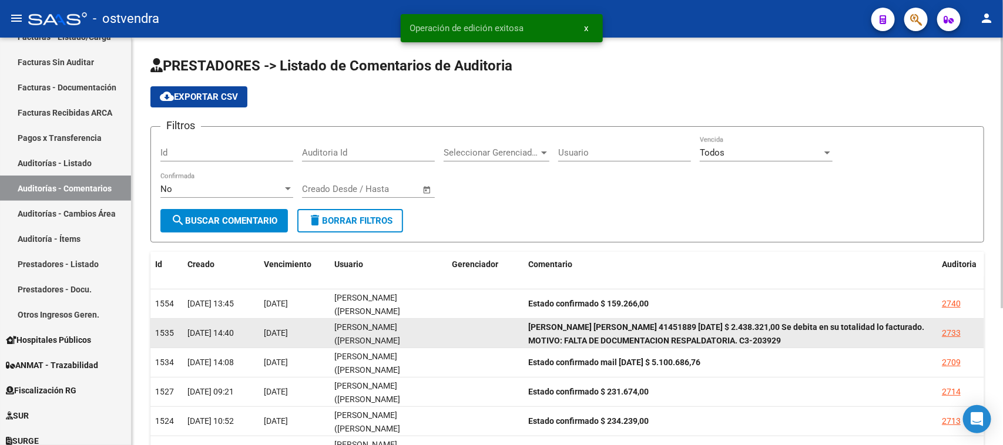
scroll to position [1, 0]
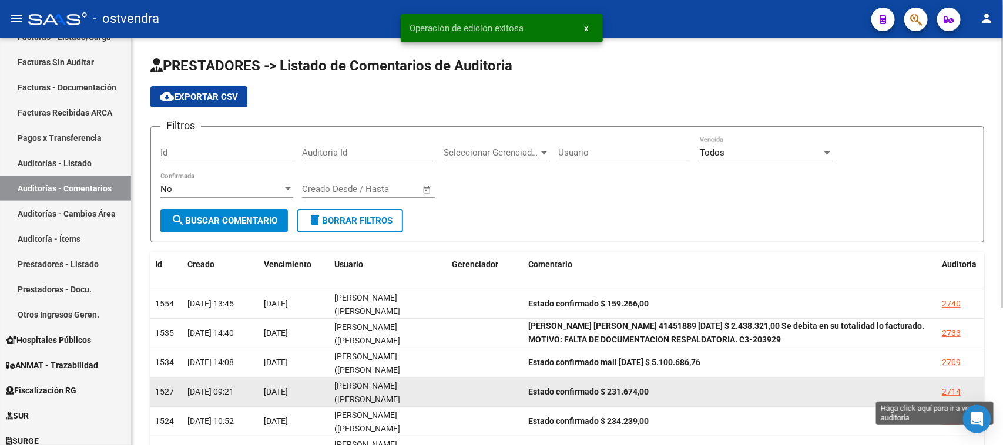
click at [950, 388] on div "2714" at bounding box center [951, 392] width 19 height 14
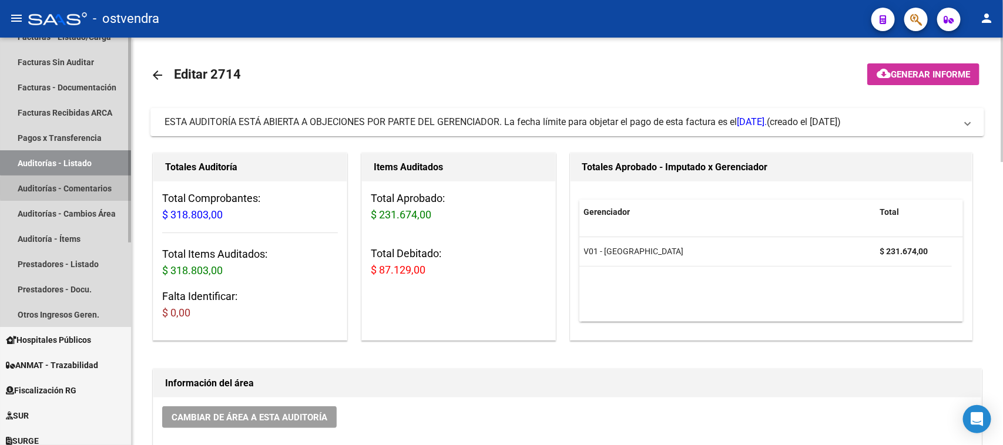
click at [103, 188] on link "Auditorías - Comentarios" at bounding box center [65, 188] width 131 height 25
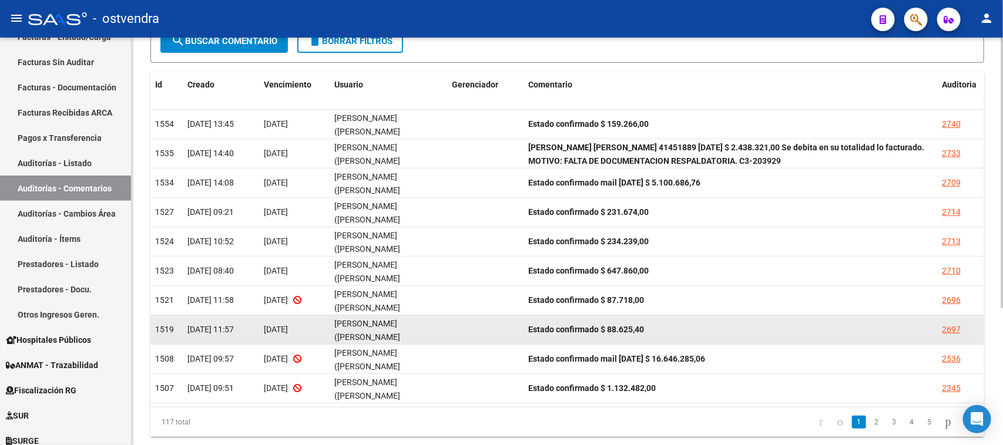
scroll to position [207, 0]
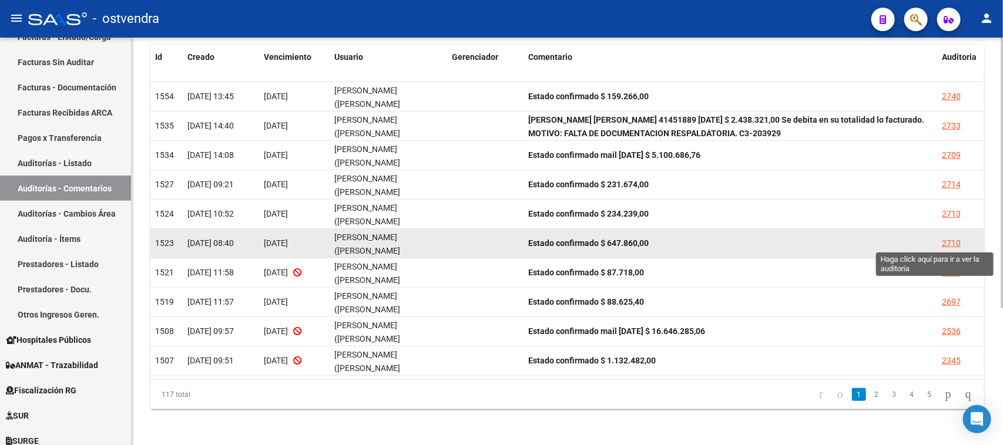
click at [947, 243] on div "2710" at bounding box center [951, 244] width 19 height 14
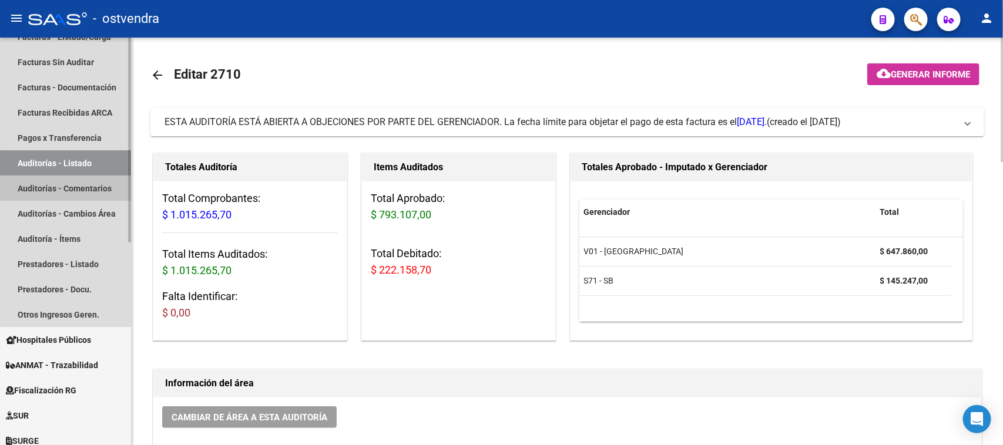
click at [103, 186] on link "Auditorías - Comentarios" at bounding box center [65, 188] width 131 height 25
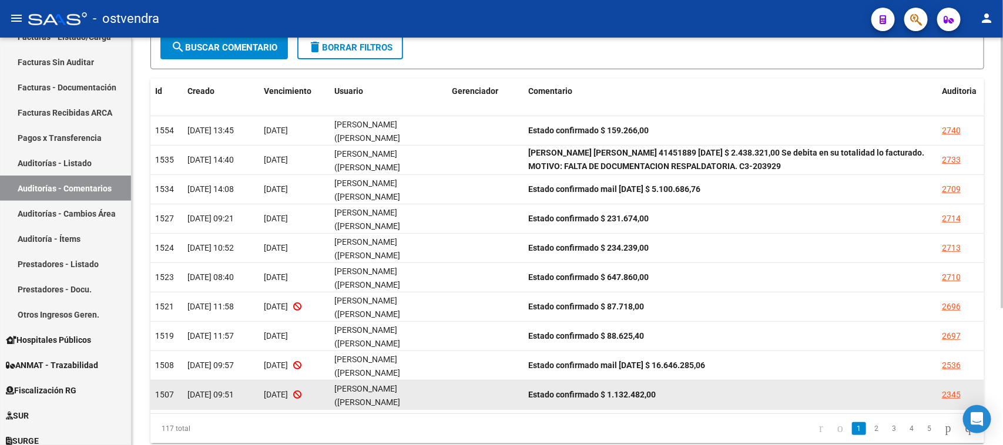
scroll to position [207, 0]
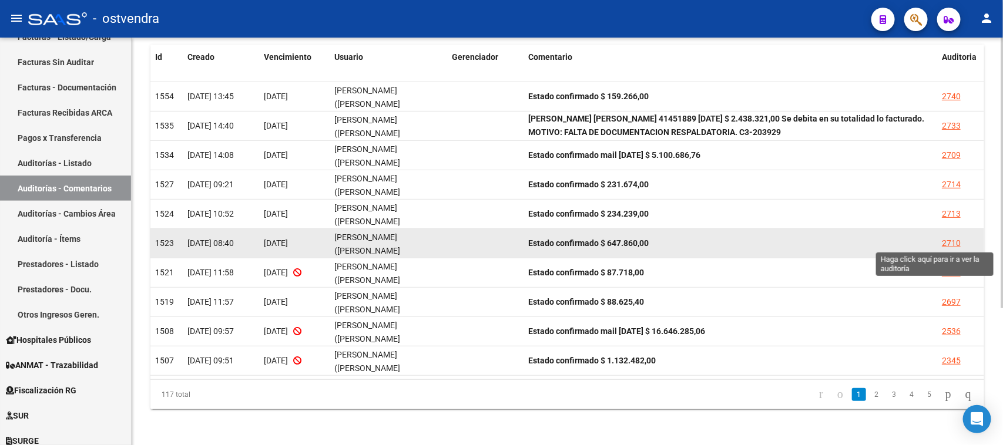
click at [947, 240] on div "2710" at bounding box center [951, 244] width 19 height 14
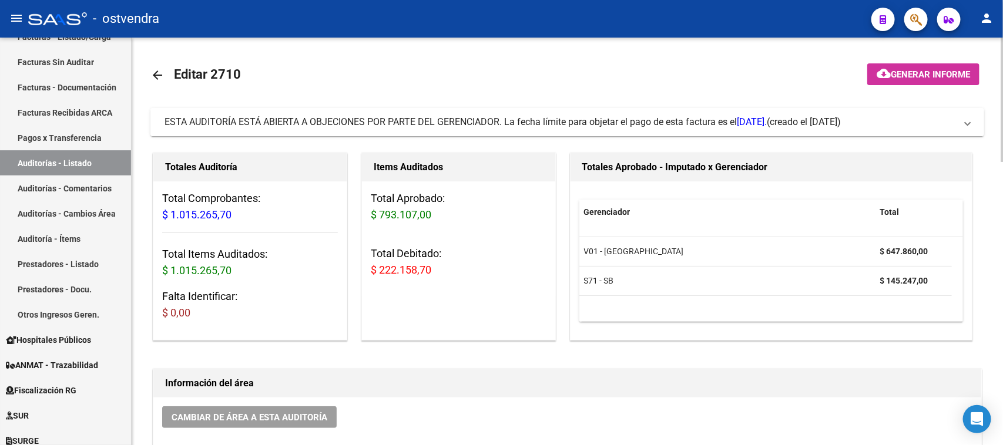
click at [469, 122] on span "ESTA AUDITORÍA ESTÁ ABIERTA A OBJECIONES POR PARTE DEL GERENCIADOR. La fecha lí…" at bounding box center [465, 121] width 602 height 11
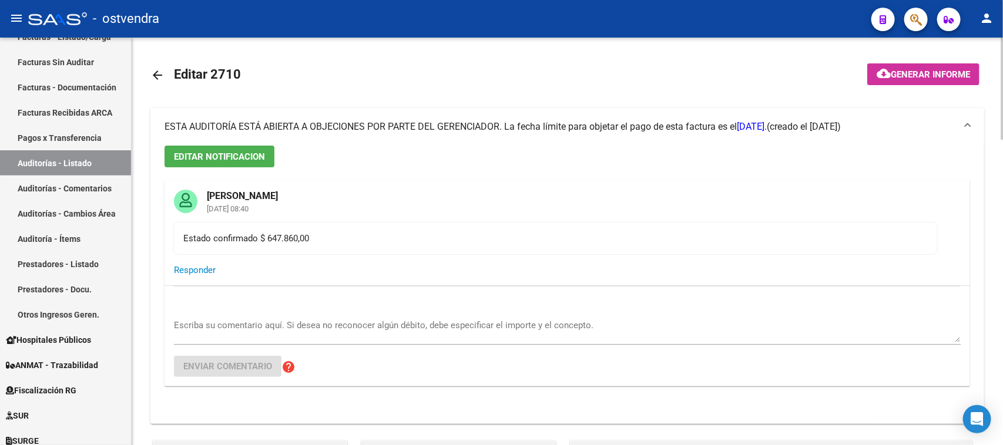
click at [469, 123] on span "ESTA AUDITORÍA ESTÁ ABIERTA A OBJECIONES POR PARTE DEL GERENCIADOR. La fecha lí…" at bounding box center [465, 126] width 602 height 11
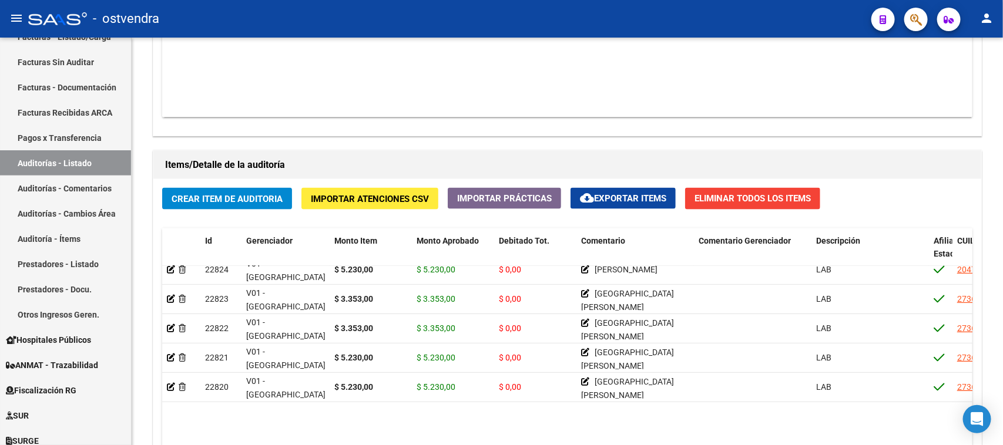
scroll to position [441, 0]
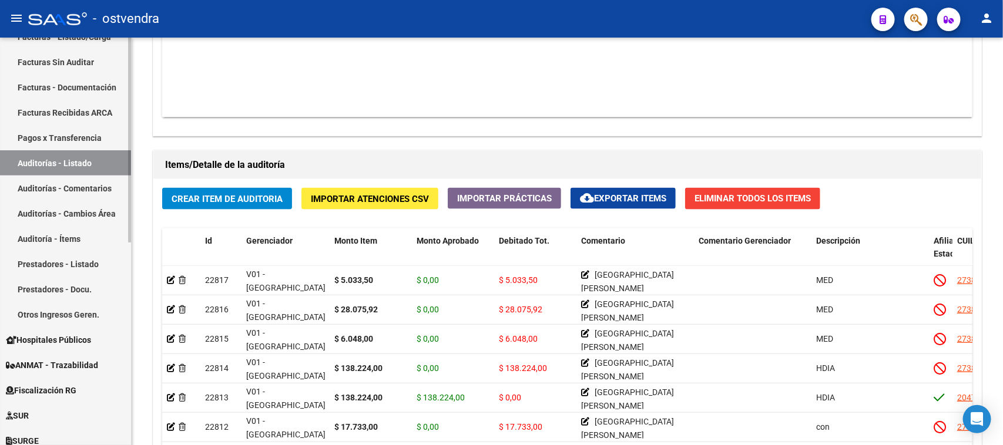
click at [92, 189] on link "Auditorías - Comentarios" at bounding box center [65, 188] width 131 height 25
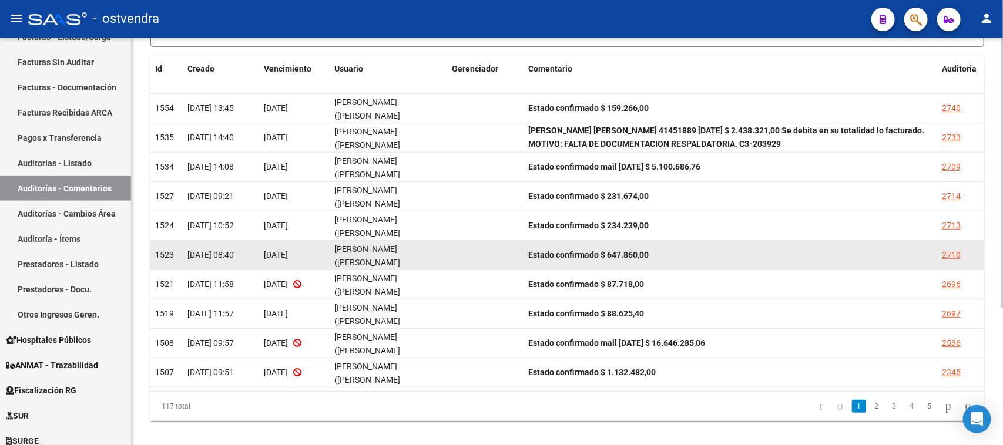
scroll to position [207, 0]
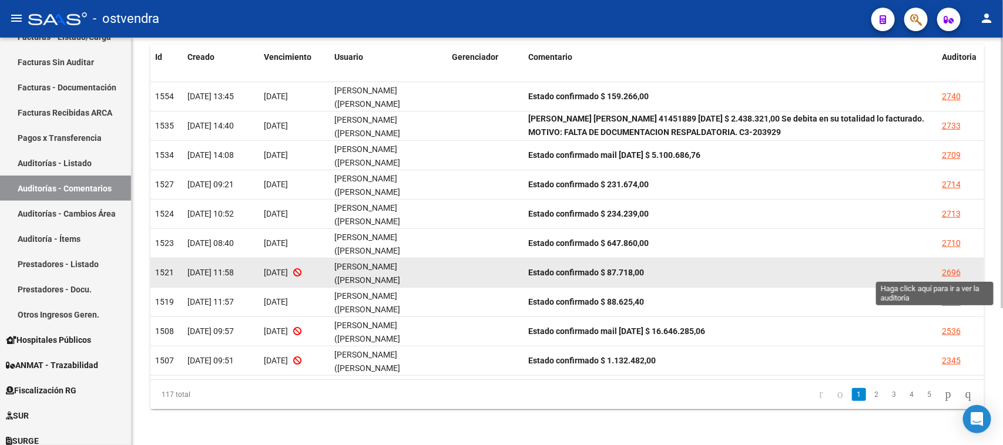
click at [953, 268] on div "2696" at bounding box center [951, 273] width 19 height 14
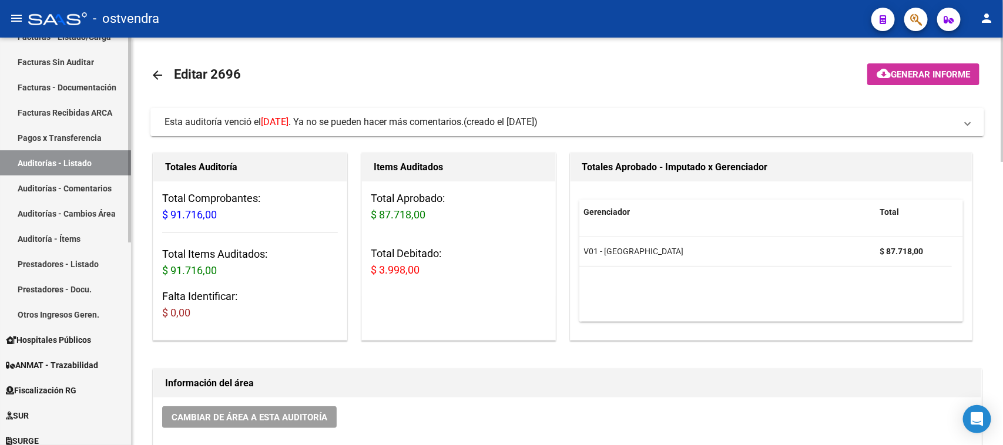
click at [82, 184] on link "Auditorías - Comentarios" at bounding box center [65, 188] width 131 height 25
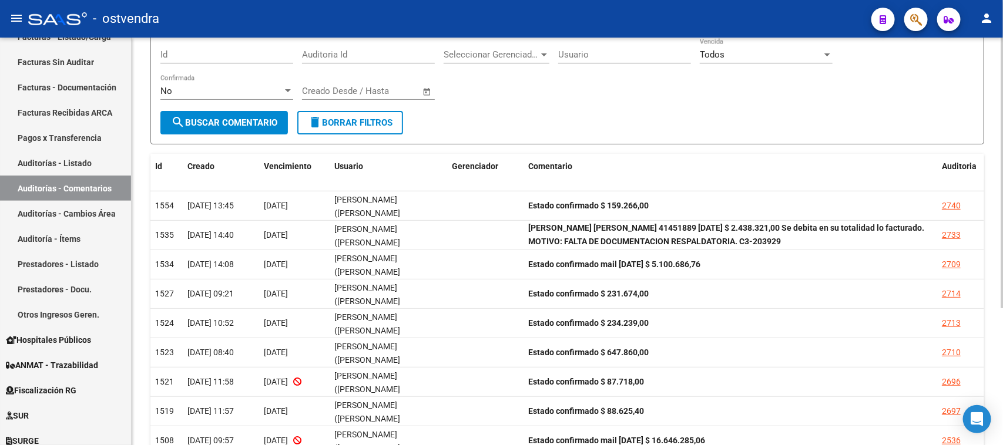
scroll to position [207, 0]
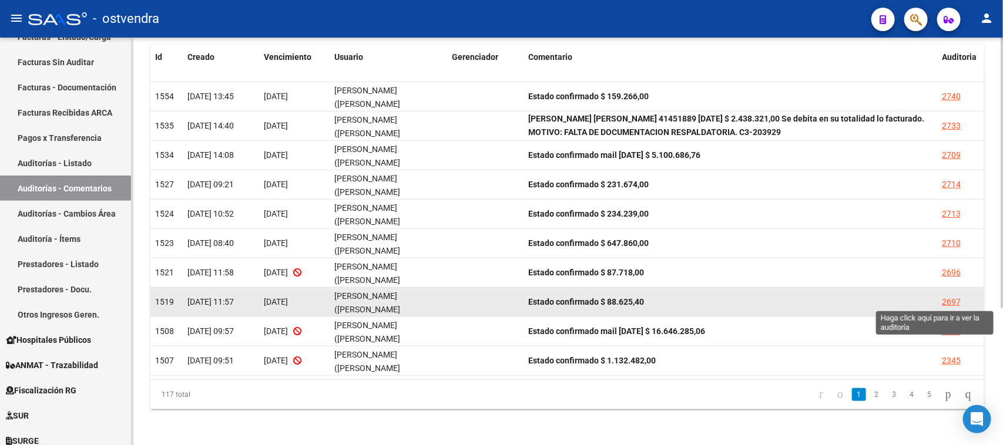
click at [950, 300] on div "2697" at bounding box center [951, 302] width 19 height 14
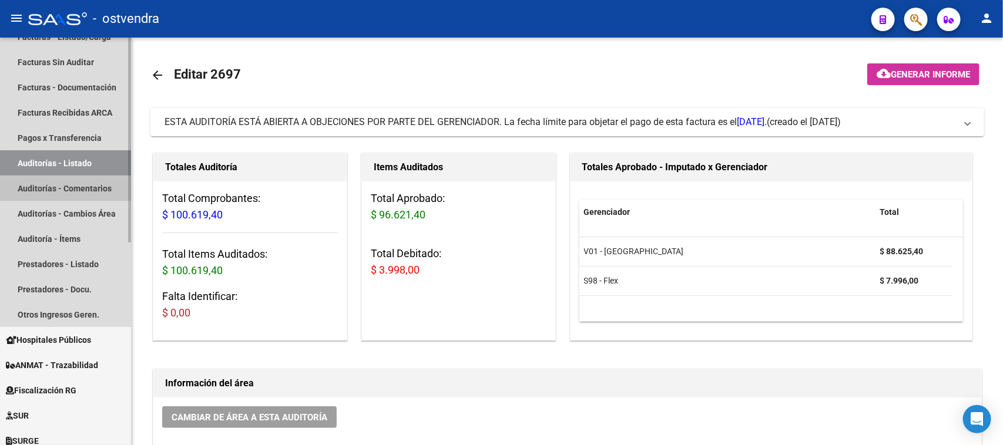
click at [89, 187] on link "Auditorías - Comentarios" at bounding box center [65, 188] width 131 height 25
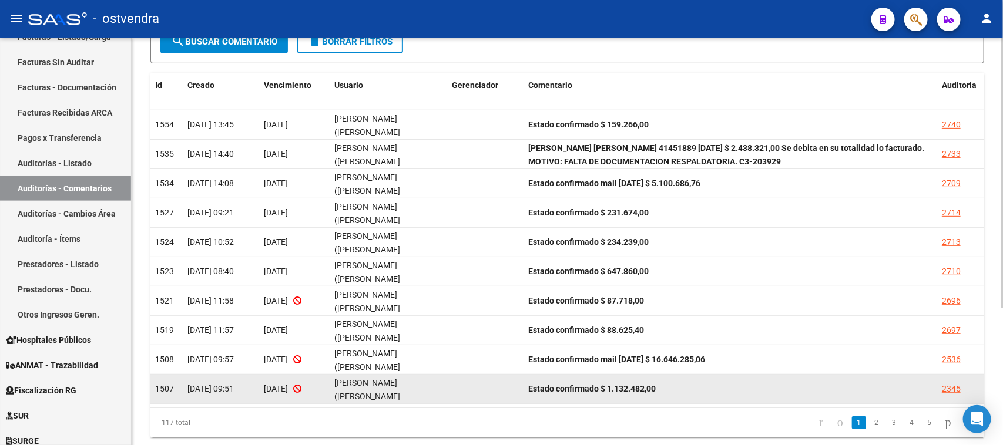
scroll to position [207, 0]
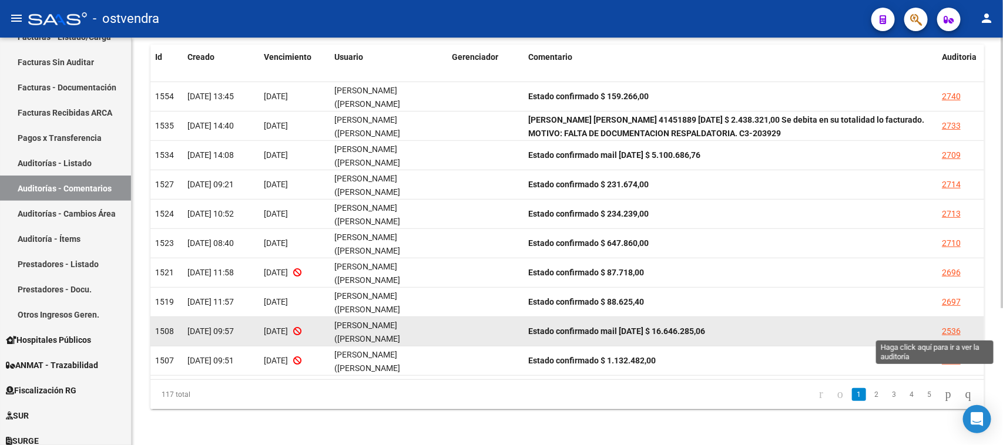
click at [949, 332] on div "2536" at bounding box center [951, 332] width 19 height 14
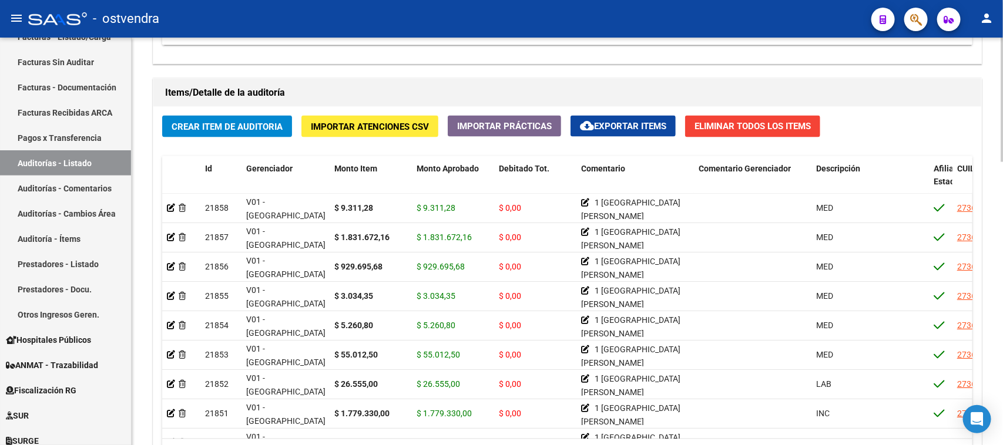
scroll to position [808, 0]
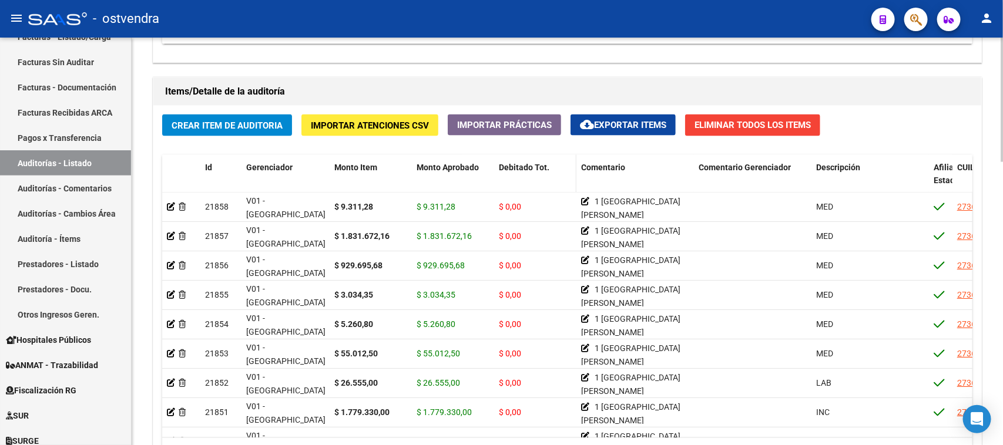
click at [527, 165] on span "Debitado Tot." at bounding box center [524, 167] width 51 height 9
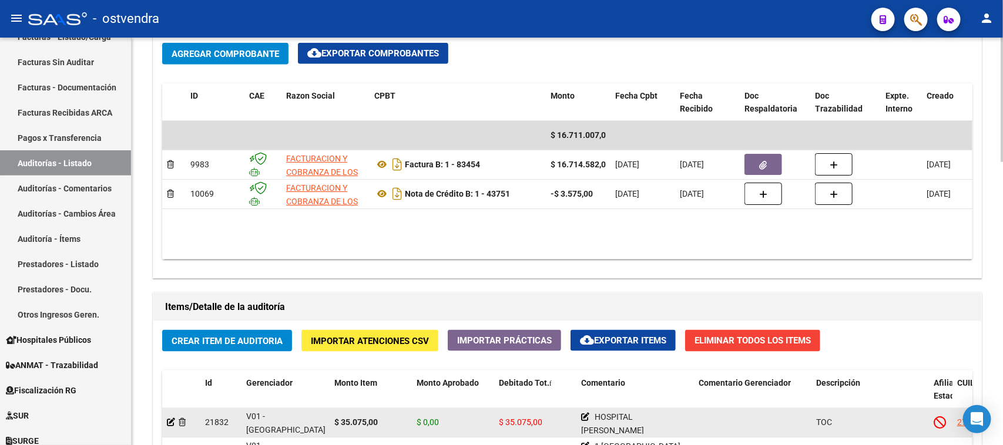
scroll to position [587, 0]
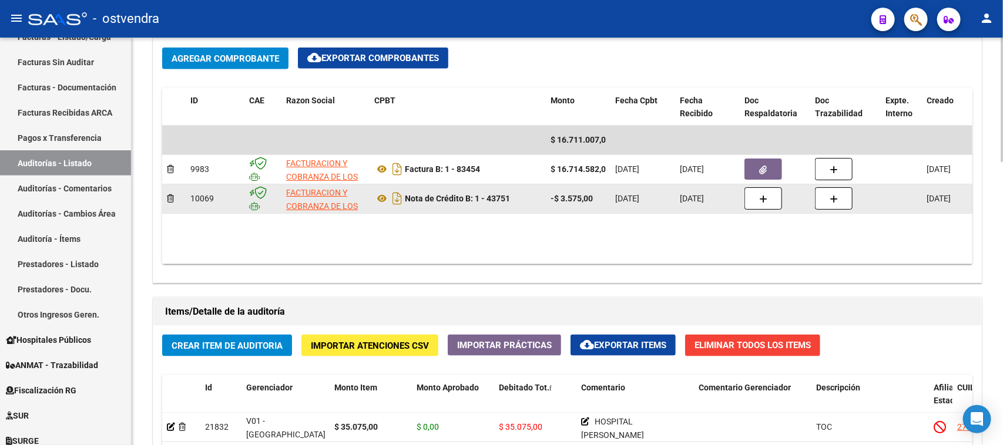
drag, startPoint x: 557, startPoint y: 199, endPoint x: 592, endPoint y: 199, distance: 35.2
click at [592, 199] on strong "-$ 3.575,00" at bounding box center [571, 198] width 42 height 9
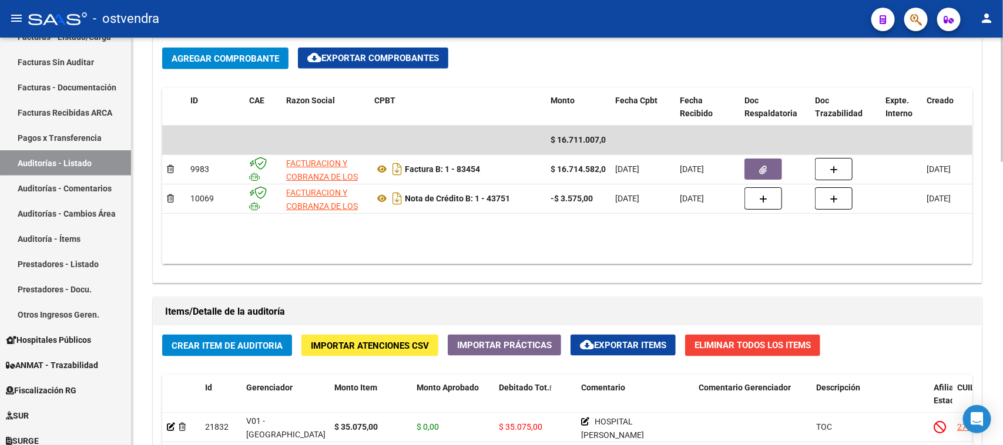
click at [568, 237] on datatable-body "$ 16.711.007,06 9983 FACTURACION Y COBRANZA DE LOS EFECTORES PUBLICOS S.E. Fact…" at bounding box center [567, 195] width 810 height 139
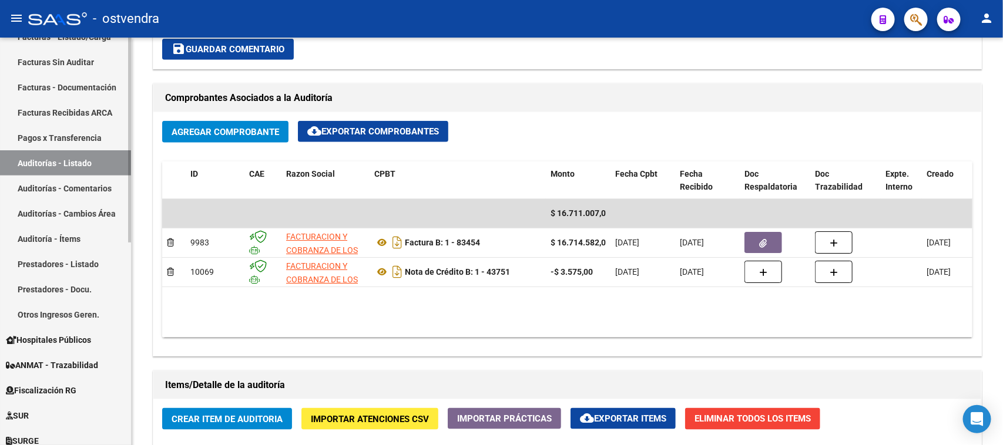
click at [98, 185] on link "Auditorías - Comentarios" at bounding box center [65, 188] width 131 height 25
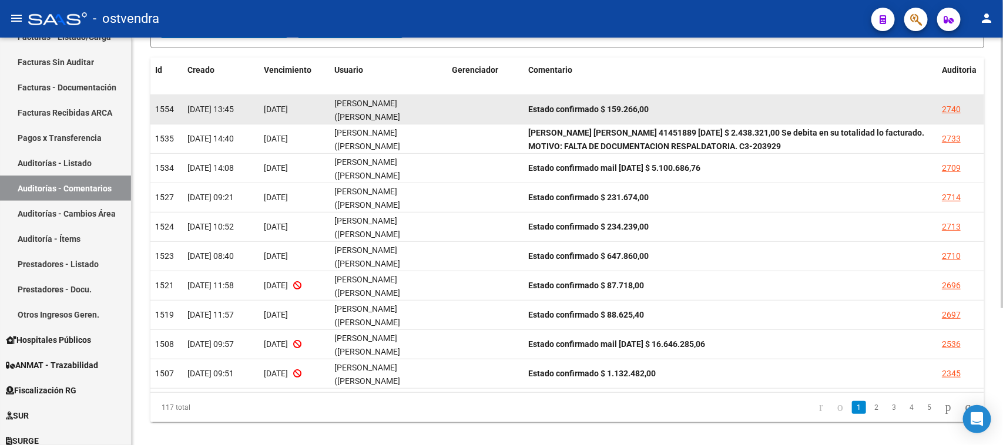
scroll to position [207, 0]
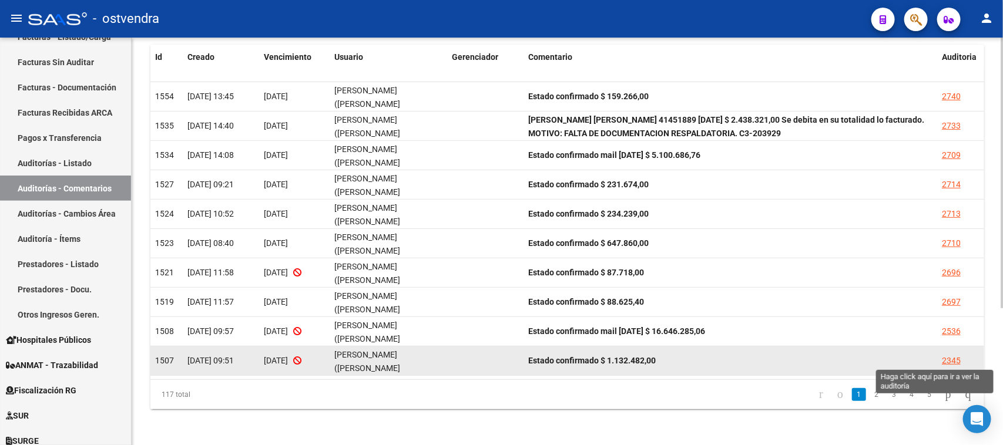
click at [953, 362] on div "2345" at bounding box center [951, 361] width 19 height 14
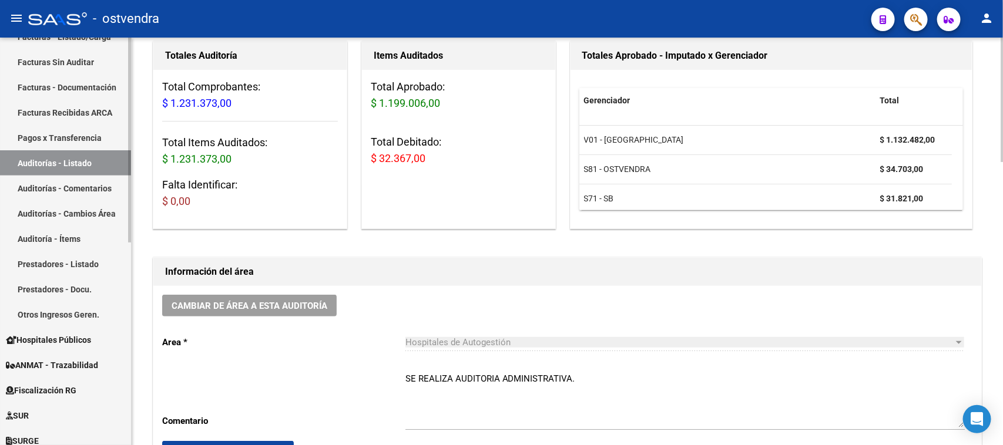
scroll to position [73, 0]
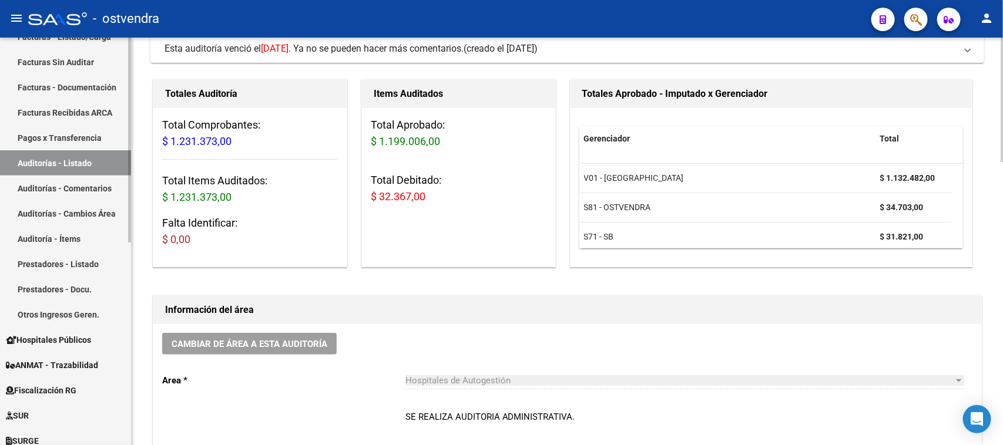
click at [36, 181] on link "Auditorías - Comentarios" at bounding box center [65, 188] width 131 height 25
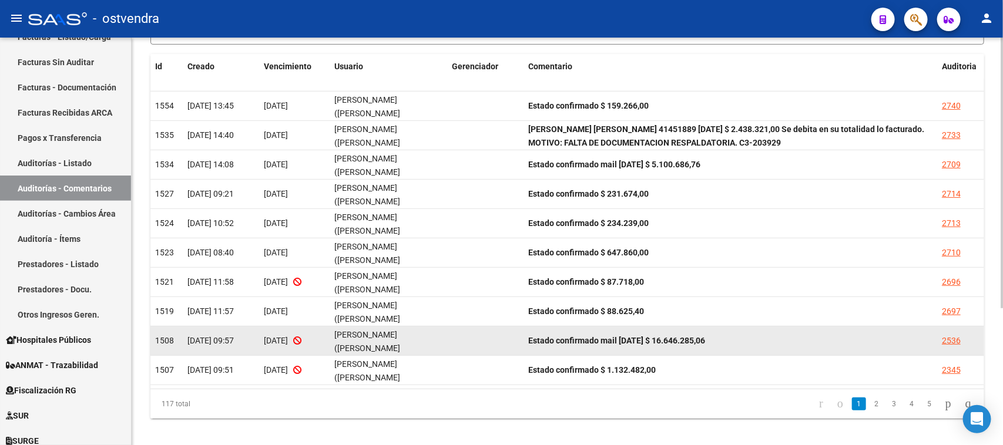
scroll to position [207, 0]
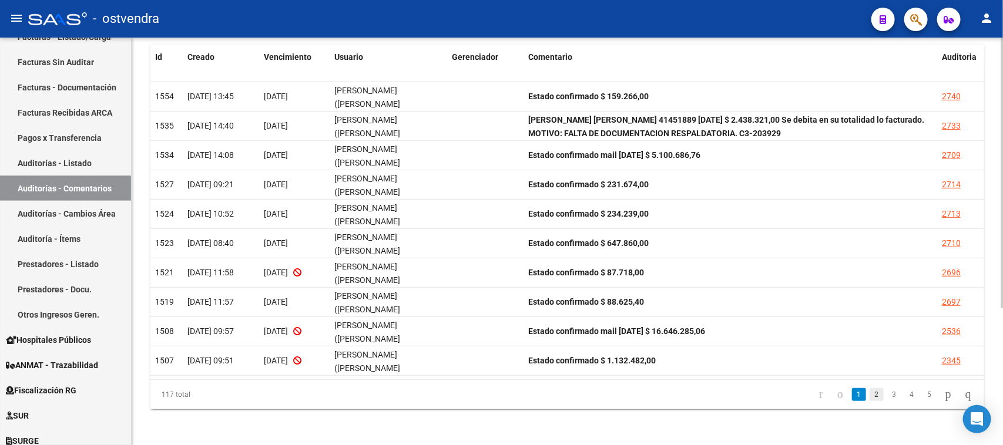
click at [869, 391] on link "2" at bounding box center [876, 394] width 14 height 13
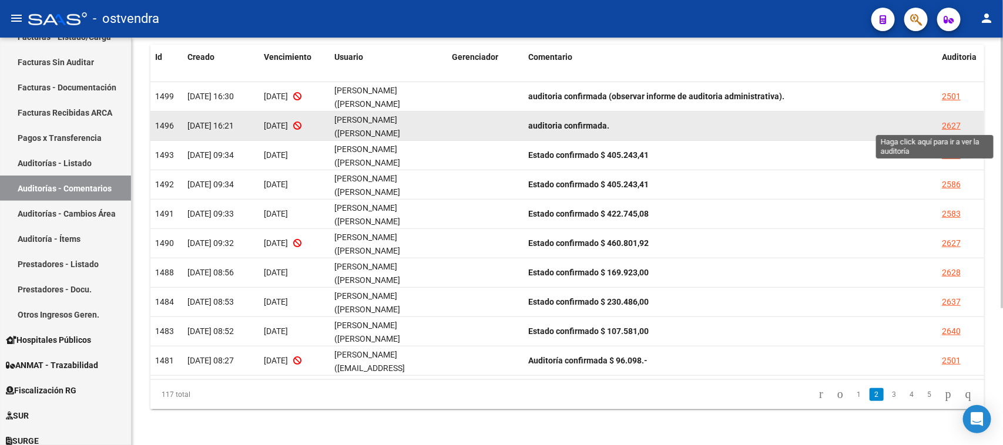
click at [949, 123] on div "2627" at bounding box center [951, 126] width 19 height 14
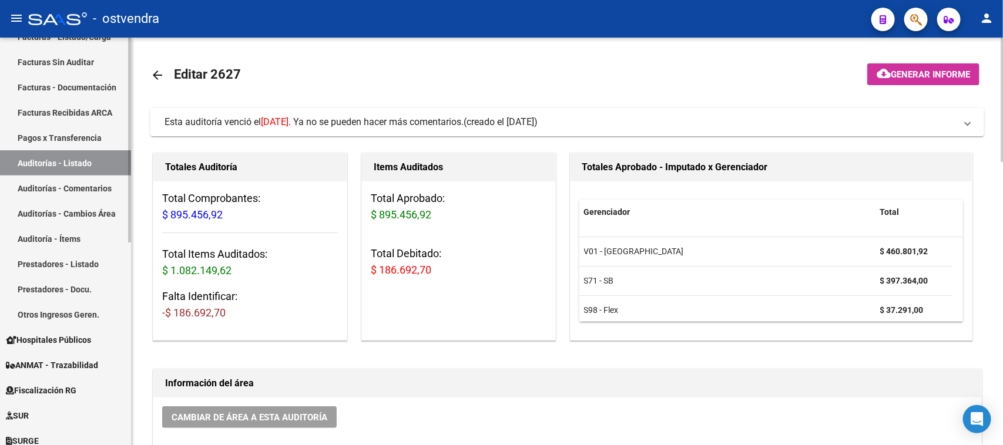
click at [98, 183] on link "Auditorías - Comentarios" at bounding box center [65, 188] width 131 height 25
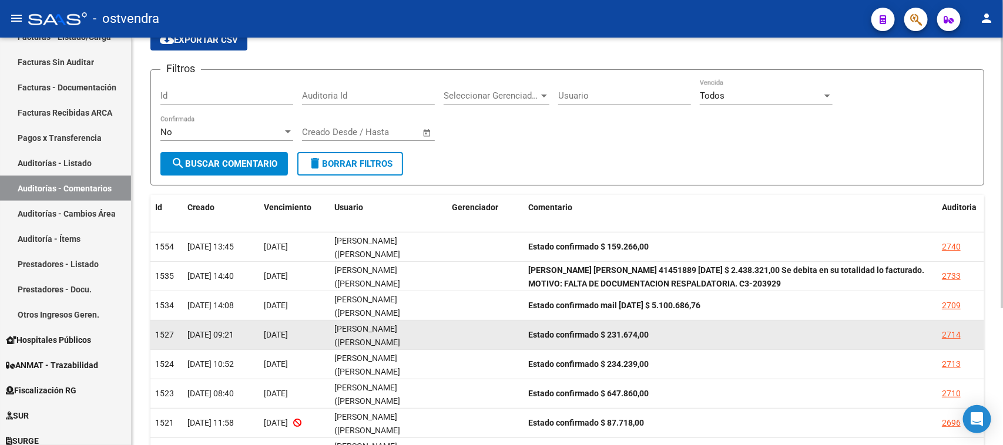
scroll to position [207, 0]
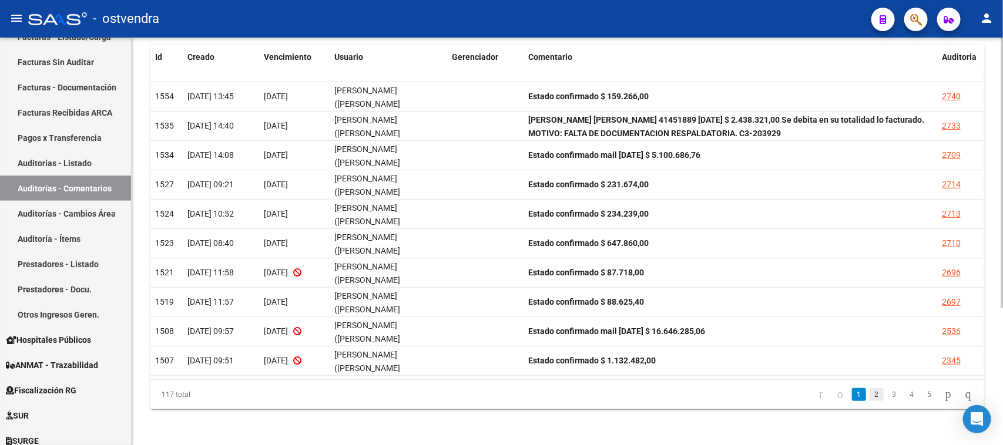
click at [869, 391] on link "2" at bounding box center [876, 394] width 14 height 13
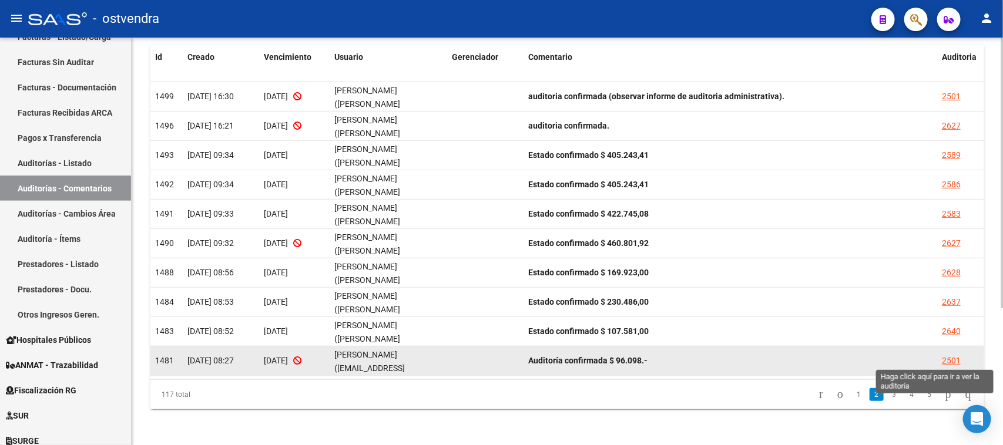
click at [944, 356] on div "2501" at bounding box center [951, 361] width 19 height 14
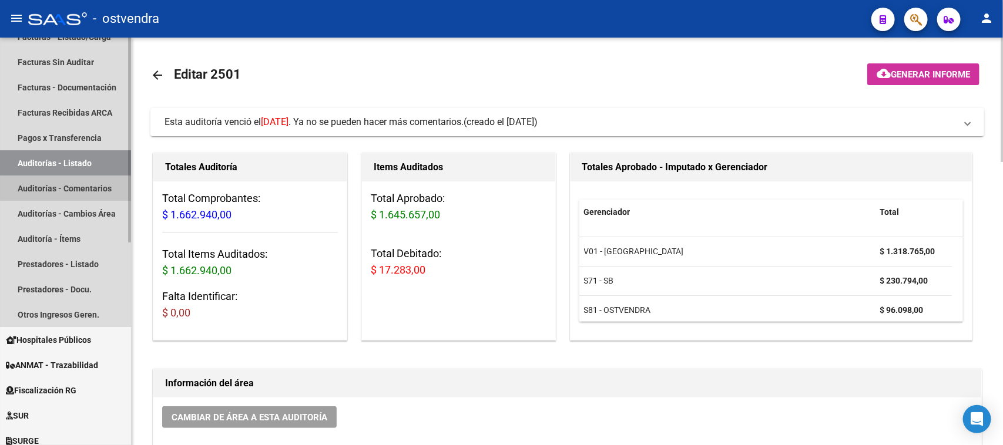
click at [112, 181] on link "Auditorías - Comentarios" at bounding box center [65, 188] width 131 height 25
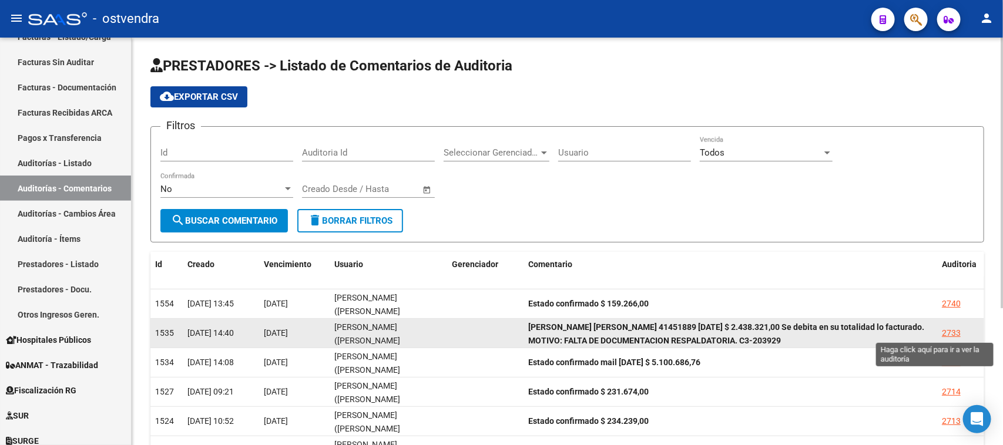
click at [956, 327] on div "2733" at bounding box center [951, 334] width 19 height 14
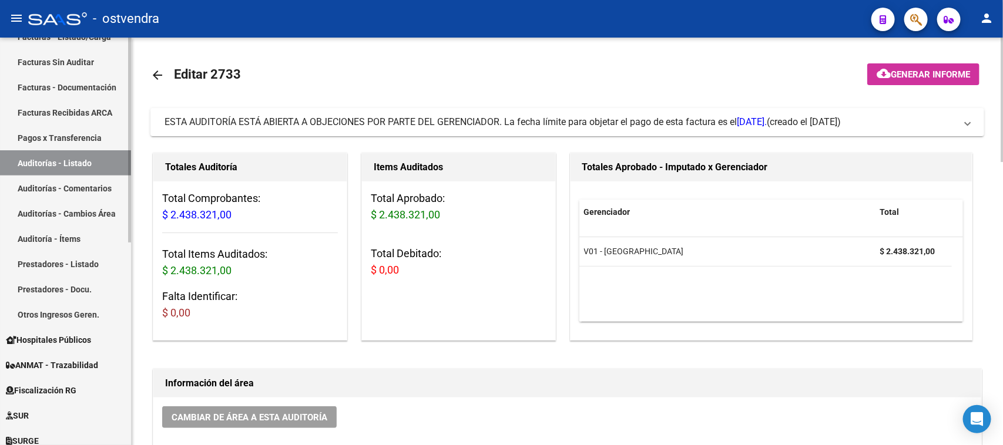
click at [101, 186] on link "Auditorías - Comentarios" at bounding box center [65, 188] width 131 height 25
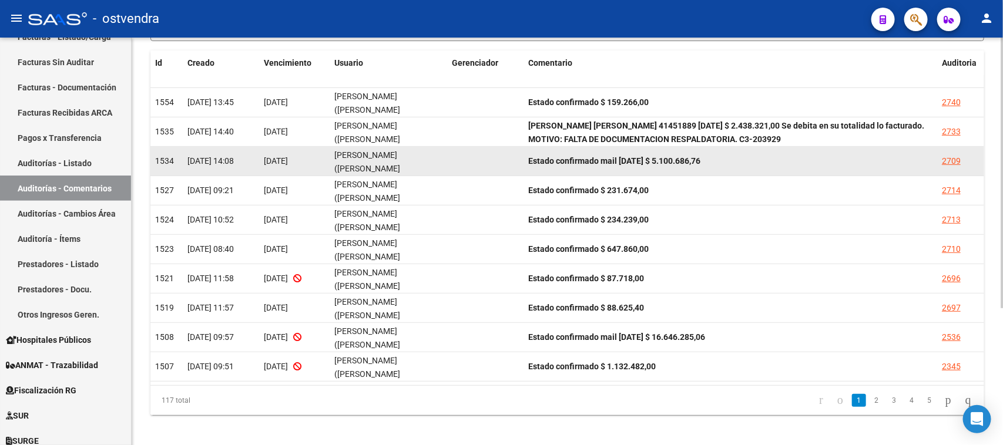
scroll to position [207, 0]
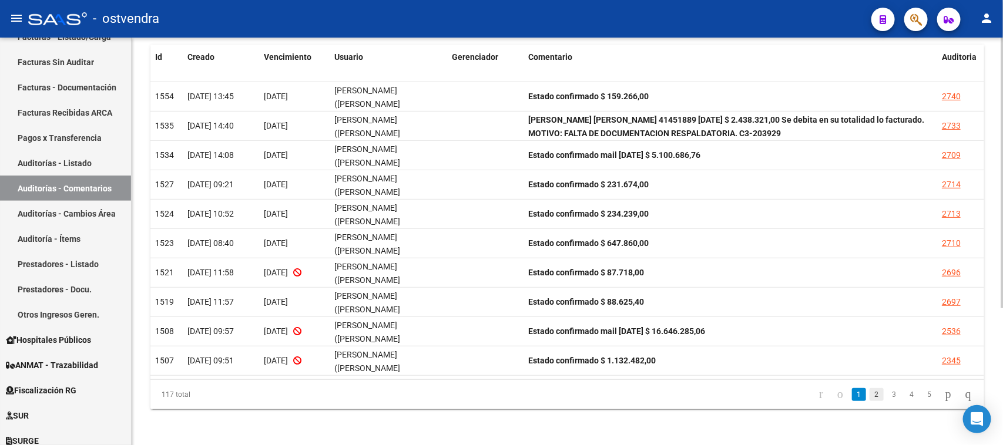
click at [869, 389] on link "2" at bounding box center [876, 394] width 14 height 13
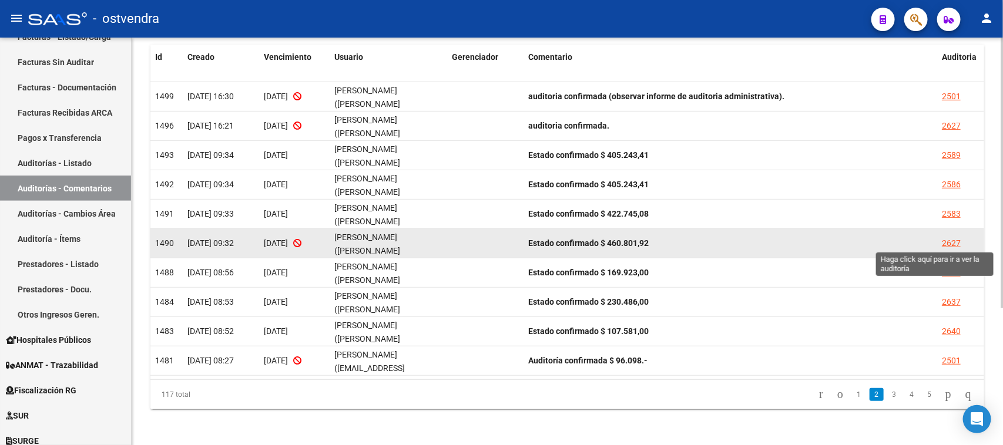
click at [956, 238] on div "2627" at bounding box center [951, 244] width 19 height 14
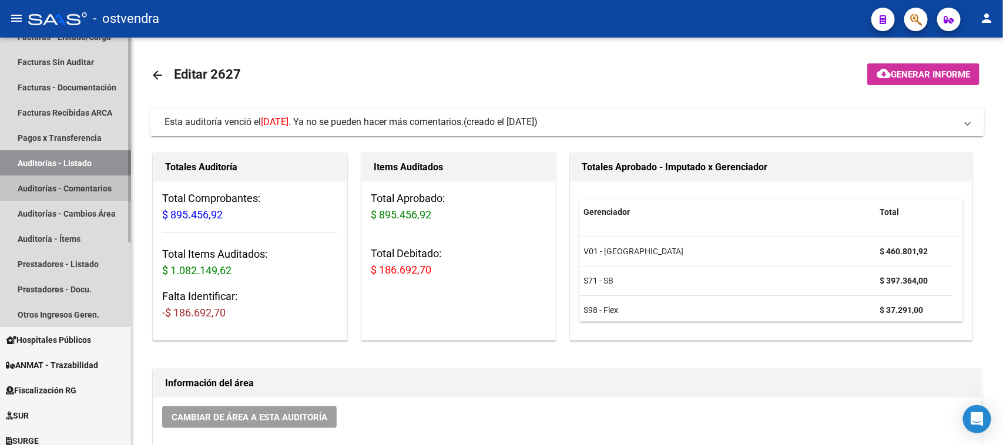
click at [85, 184] on link "Auditorías - Comentarios" at bounding box center [65, 188] width 131 height 25
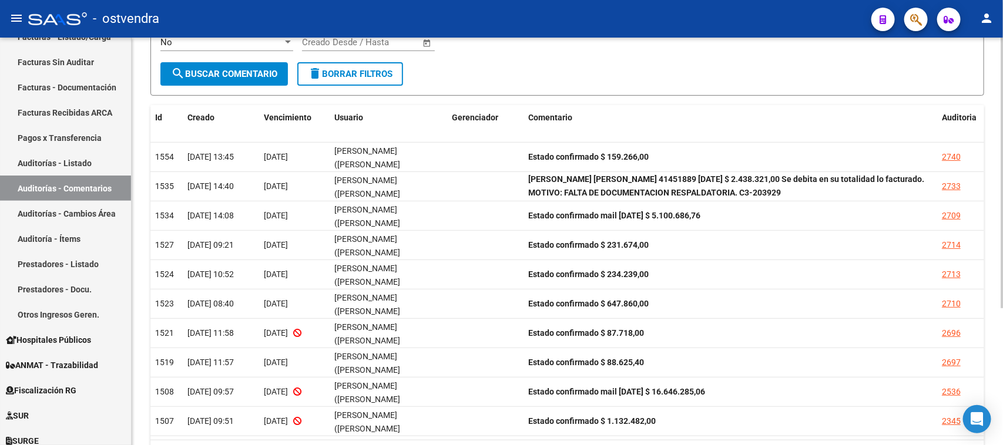
scroll to position [207, 0]
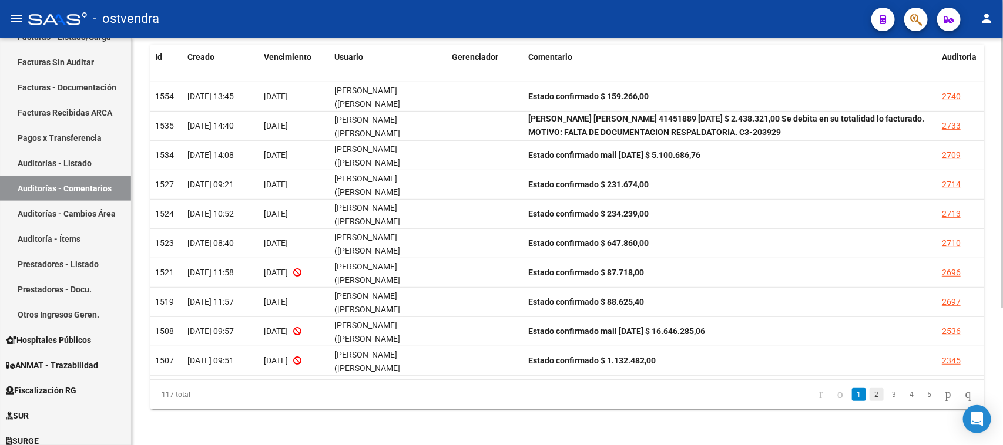
click at [869, 389] on link "2" at bounding box center [876, 394] width 14 height 13
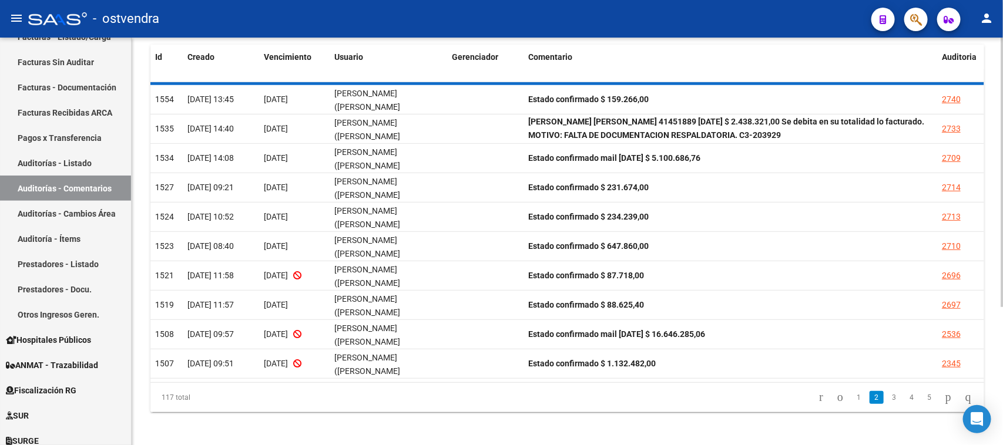
scroll to position [0, 0]
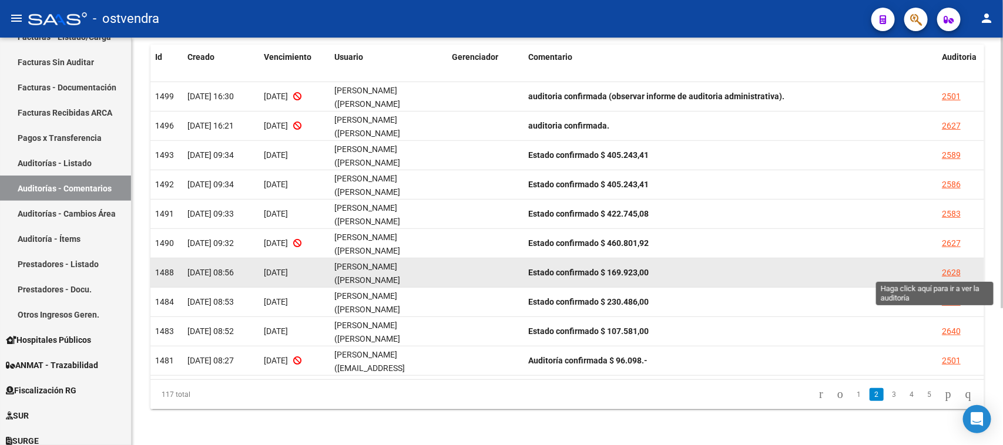
click at [953, 271] on div "2628" at bounding box center [951, 273] width 19 height 14
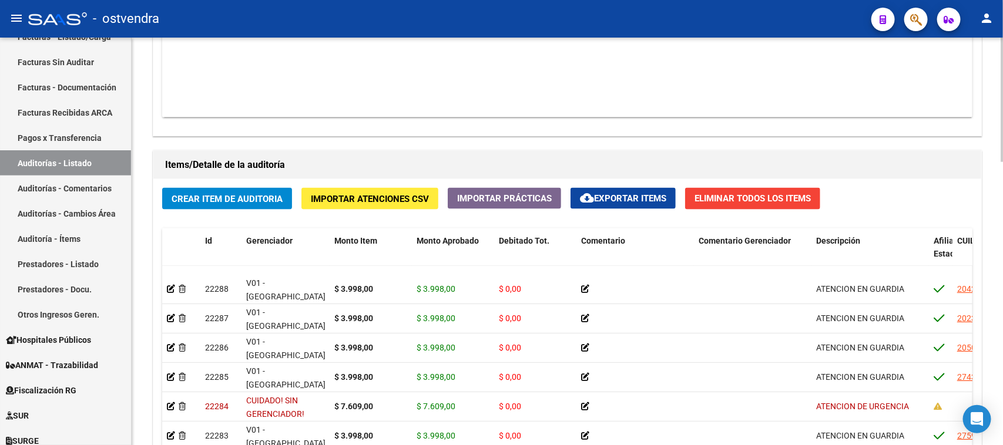
scroll to position [147, 0]
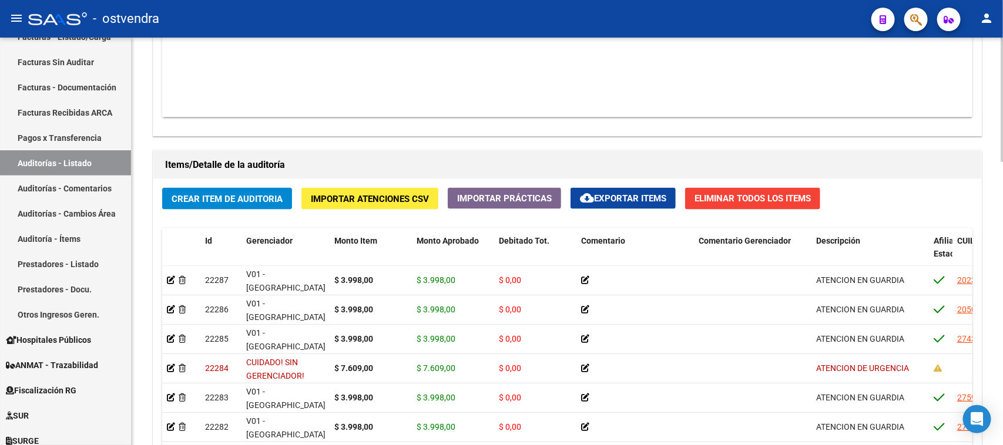
click at [902, 152] on div "Items/Detalle de la auditoría" at bounding box center [567, 165] width 828 height 28
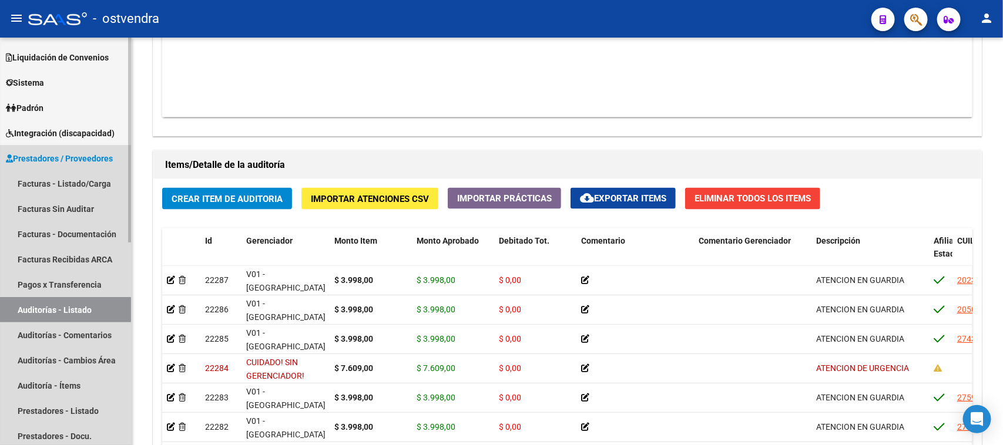
click at [73, 159] on span "Prestadores / Proveedores" at bounding box center [59, 158] width 107 height 13
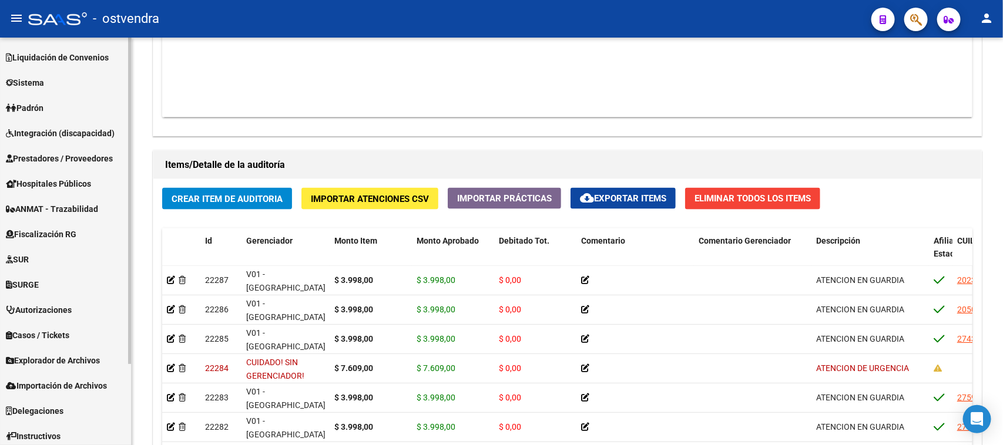
click at [80, 129] on span "Integración (discapacidad)" at bounding box center [60, 133] width 109 height 13
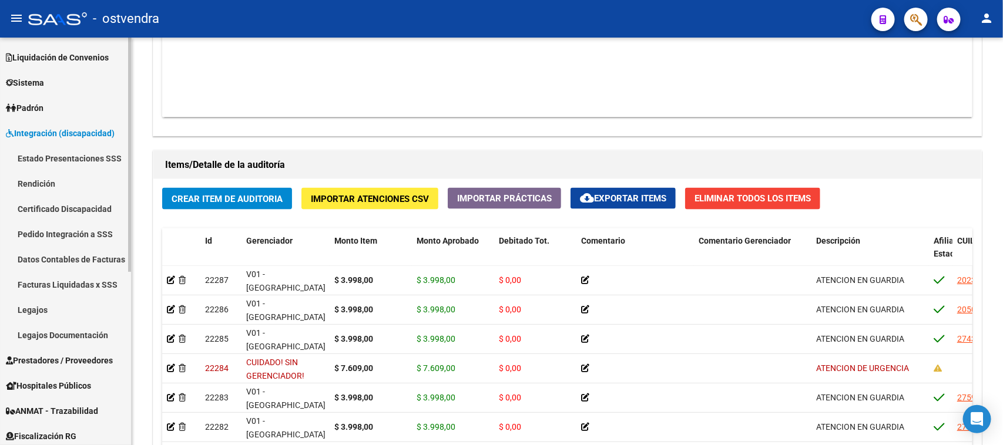
click at [71, 154] on link "Estado Presentaciones SSS" at bounding box center [65, 158] width 131 height 25
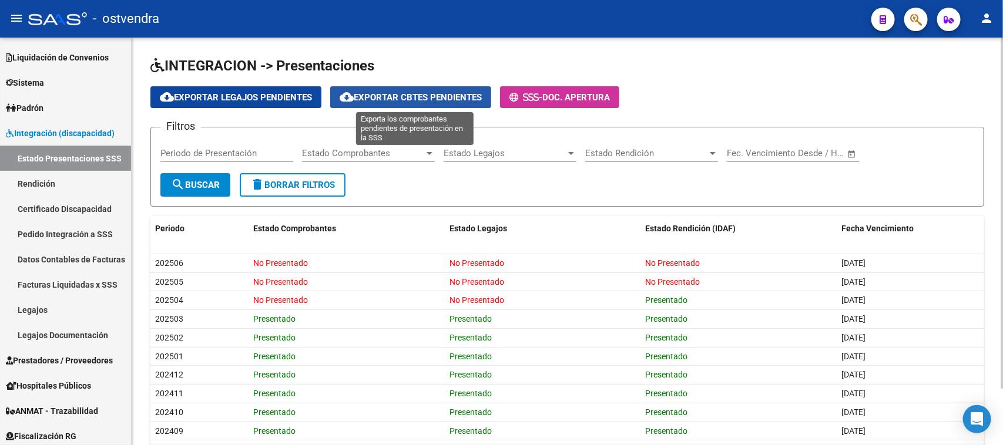
click at [371, 92] on span "cloud_download Exportar Cbtes Pendientes" at bounding box center [410, 97] width 142 height 11
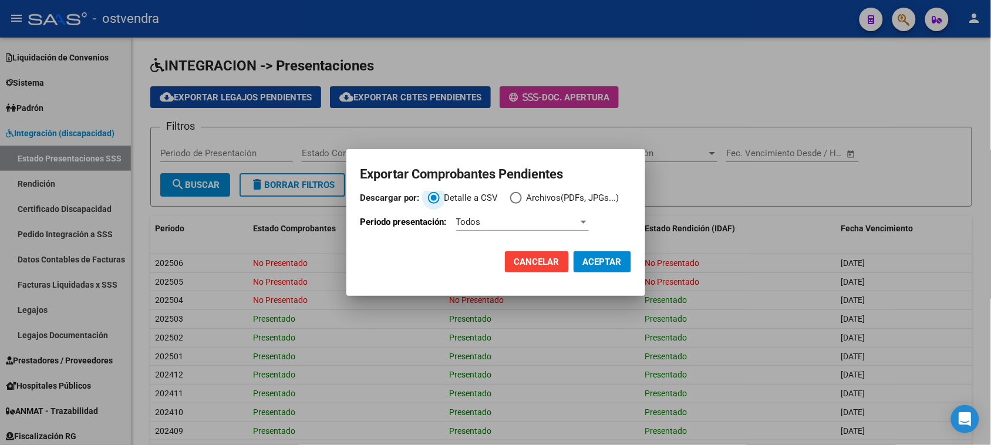
click at [550, 263] on span "Cancelar" at bounding box center [537, 262] width 45 height 11
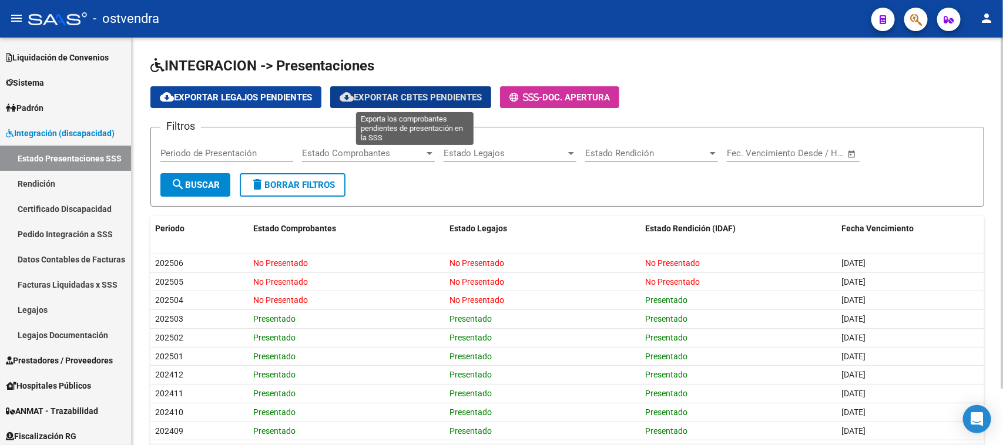
click at [469, 96] on span "cloud_download Exportar Cbtes Pendientes" at bounding box center [410, 97] width 142 height 11
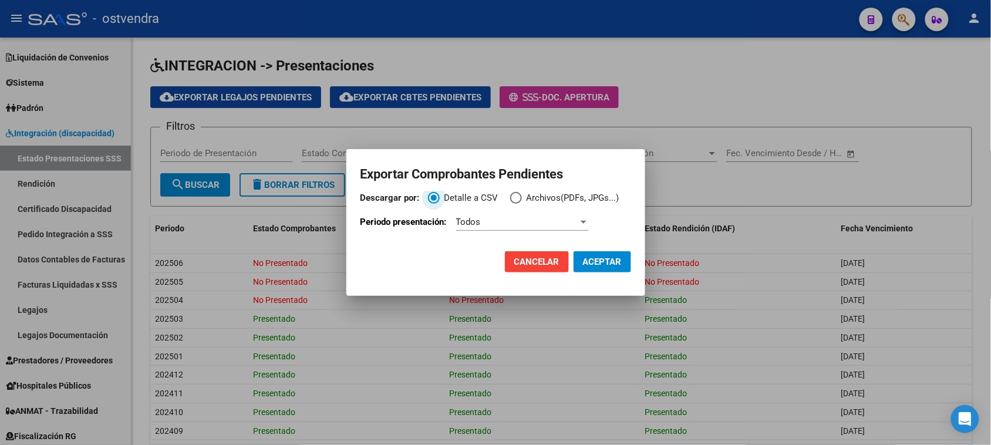
click at [556, 250] on mat-dialog-actions "Cancelar ACEPTAR" at bounding box center [496, 262] width 271 height 40
click at [576, 97] on div at bounding box center [495, 222] width 991 height 445
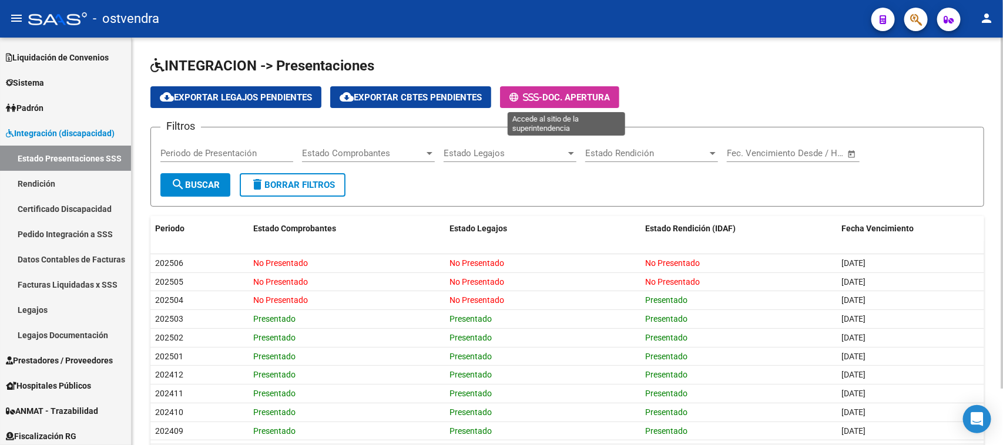
click at [580, 96] on span "Doc. Apertura" at bounding box center [576, 97] width 68 height 11
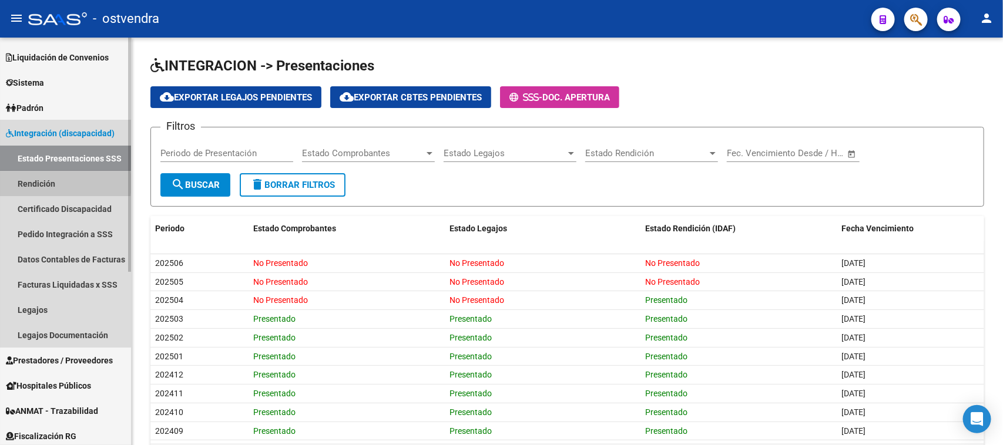
click at [50, 183] on link "Rendición" at bounding box center [65, 183] width 131 height 25
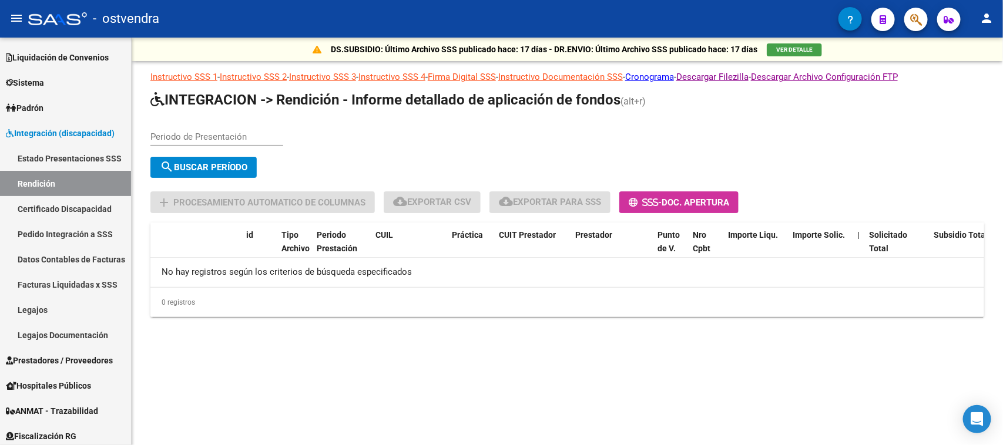
drag, startPoint x: 194, startPoint y: 126, endPoint x: 189, endPoint y: 133, distance: 8.5
click at [193, 126] on div "Periodo de Presentación" at bounding box center [216, 132] width 133 height 25
type input "202505"
click at [234, 172] on button "search Buscar Período" at bounding box center [203, 167] width 106 height 21
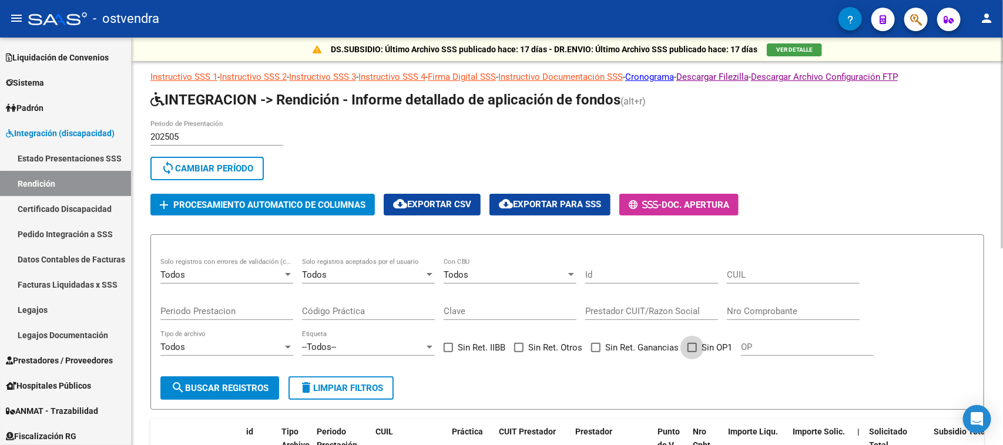
click at [702, 347] on span "Sin OP1" at bounding box center [716, 348] width 31 height 14
click at [692, 352] on input "Sin OP1" at bounding box center [691, 352] width 1 height 1
click at [250, 384] on span "search Buscar registros" at bounding box center [219, 388] width 97 height 11
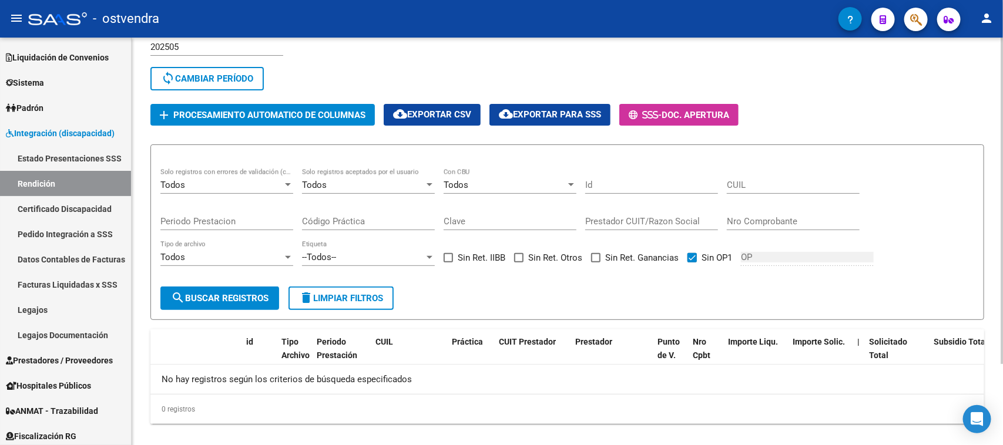
scroll to position [102, 0]
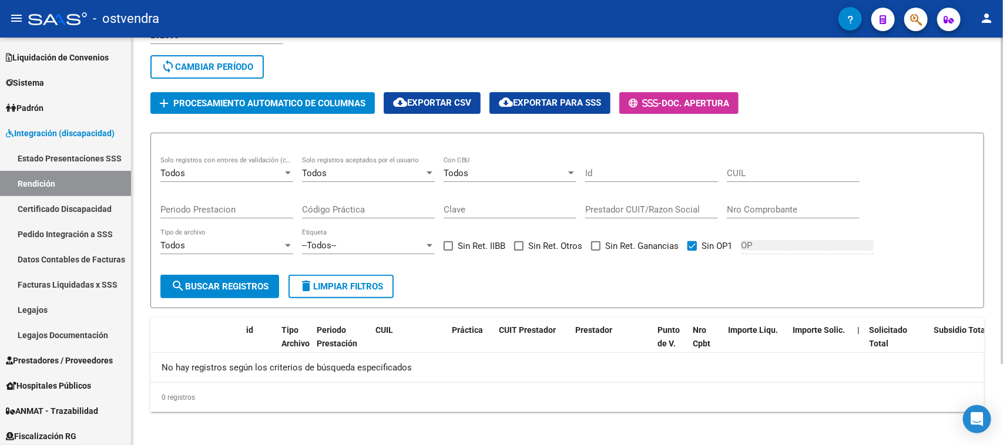
click at [691, 241] on span at bounding box center [691, 245] width 9 height 9
click at [691, 251] on input "Sin OP1" at bounding box center [691, 251] width 1 height 1
checkbox input "false"
click at [494, 169] on div "Todos" at bounding box center [504, 173] width 122 height 11
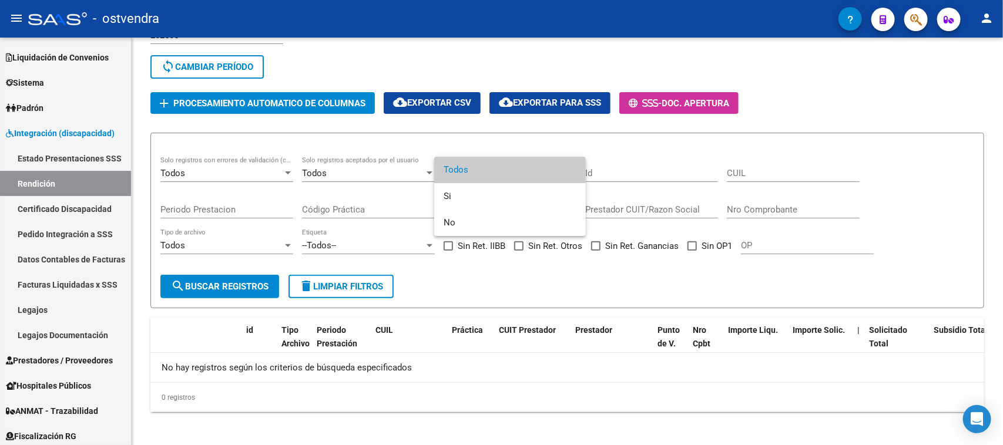
click at [543, 60] on div at bounding box center [501, 222] width 1003 height 445
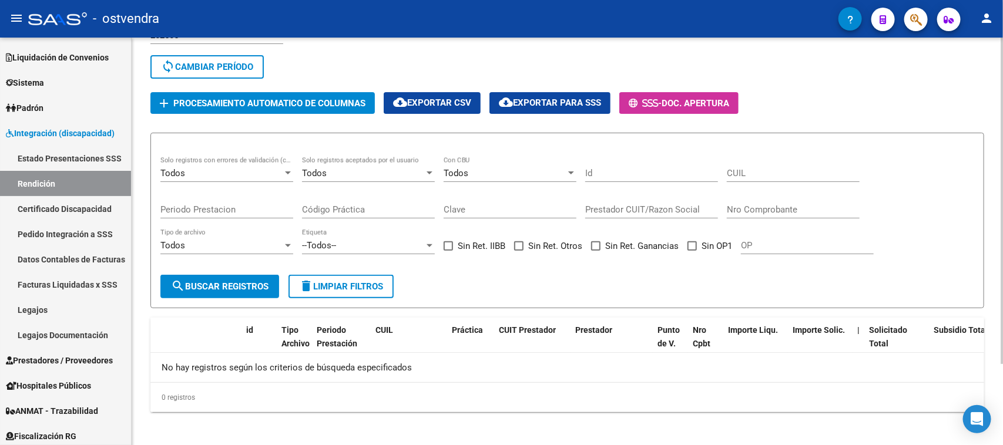
scroll to position [28, 0]
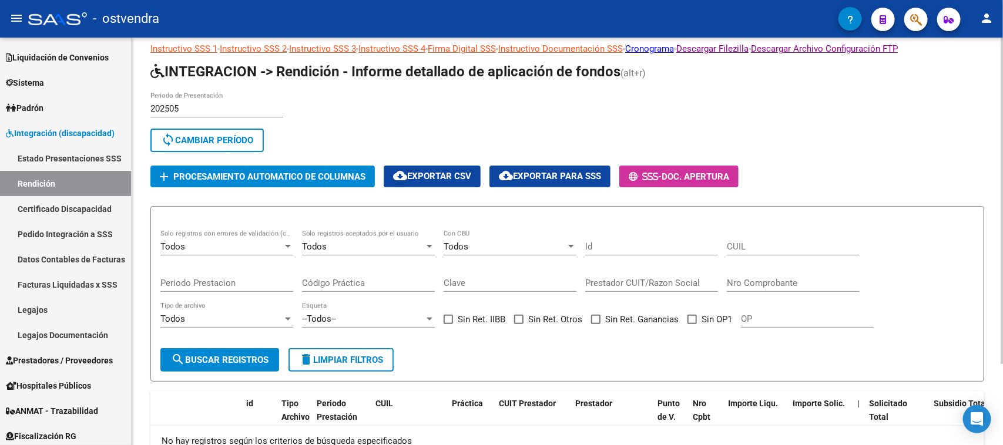
click at [237, 135] on span "sync Cambiar Período" at bounding box center [207, 140] width 92 height 11
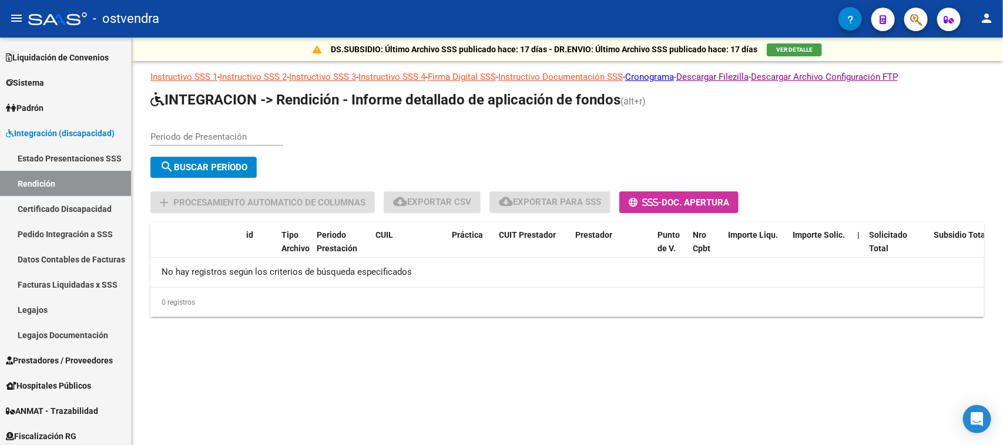
scroll to position [0, 0]
click at [199, 136] on input "Periodo de Presentación" at bounding box center [216, 137] width 133 height 11
type input "202506"
click at [218, 164] on span "search Buscar Período" at bounding box center [204, 167] width 88 height 11
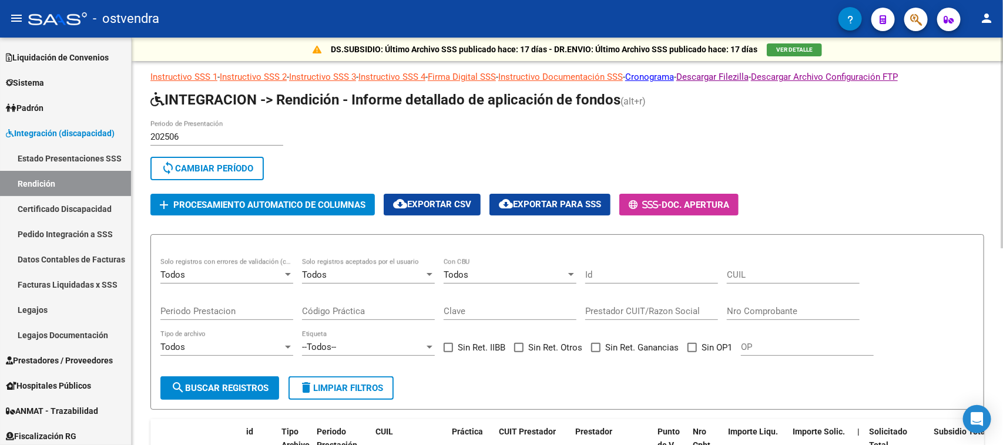
click at [204, 135] on input "202506" at bounding box center [216, 137] width 133 height 11
click at [190, 159] on button "sync Cambiar Período" at bounding box center [206, 168] width 113 height 23
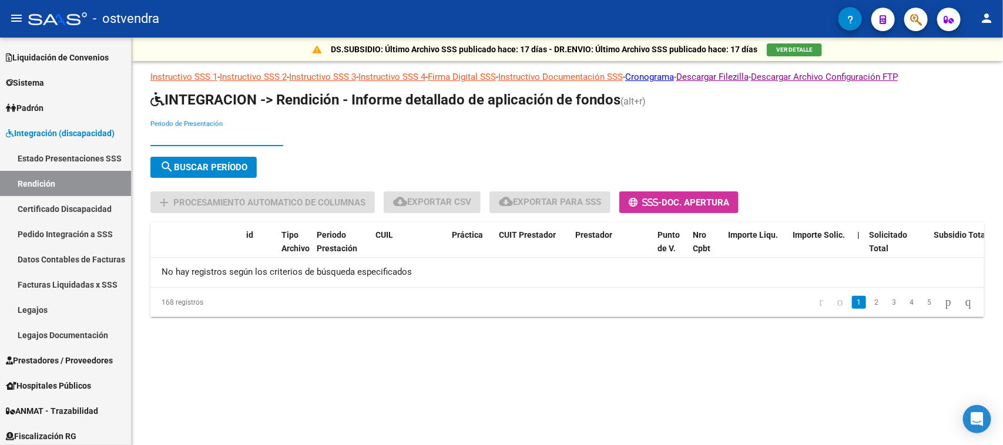
click at [186, 135] on input "Periodo de Presentación" at bounding box center [216, 137] width 133 height 11
type input "202505"
click at [217, 167] on span "search Buscar Período" at bounding box center [204, 167] width 88 height 11
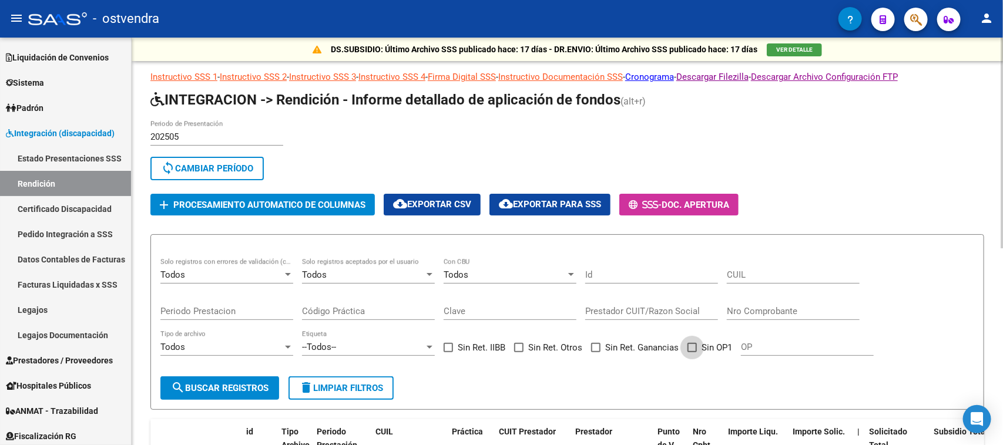
click at [689, 343] on span at bounding box center [691, 347] width 9 height 9
click at [691, 352] on input "Sin OP1" at bounding box center [691, 352] width 1 height 1
drag, startPoint x: 230, startPoint y: 382, endPoint x: 291, endPoint y: 367, distance: 62.4
click at [230, 383] on span "search Buscar registros" at bounding box center [219, 388] width 97 height 11
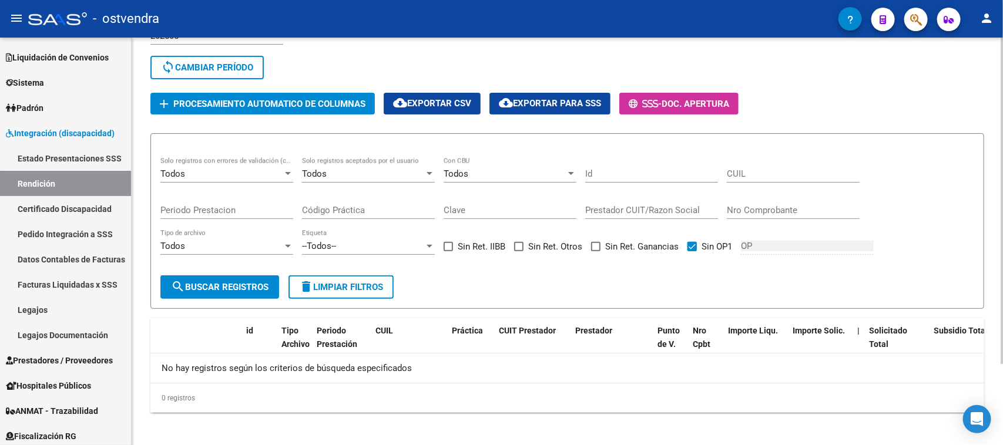
scroll to position [102, 0]
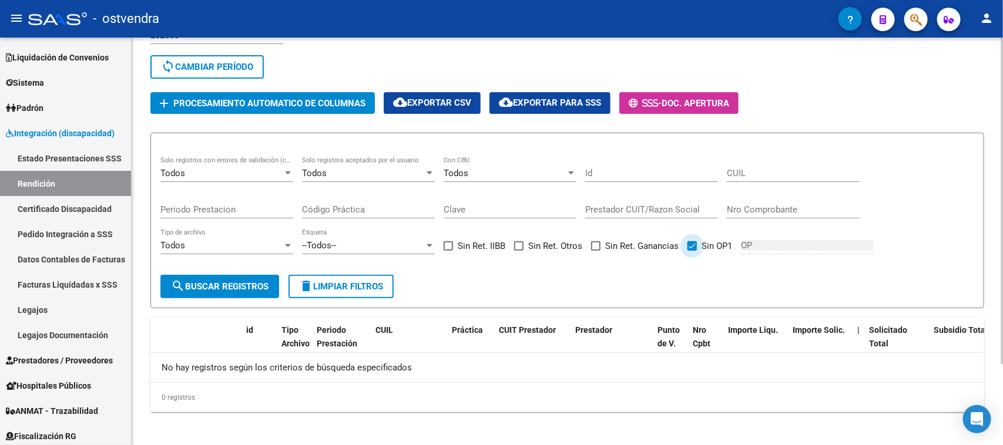
click at [692, 245] on span at bounding box center [691, 245] width 9 height 9
click at [692, 251] on input "Sin OP1" at bounding box center [691, 251] width 1 height 1
checkbox input "false"
click at [509, 168] on div "Todos" at bounding box center [504, 173] width 122 height 11
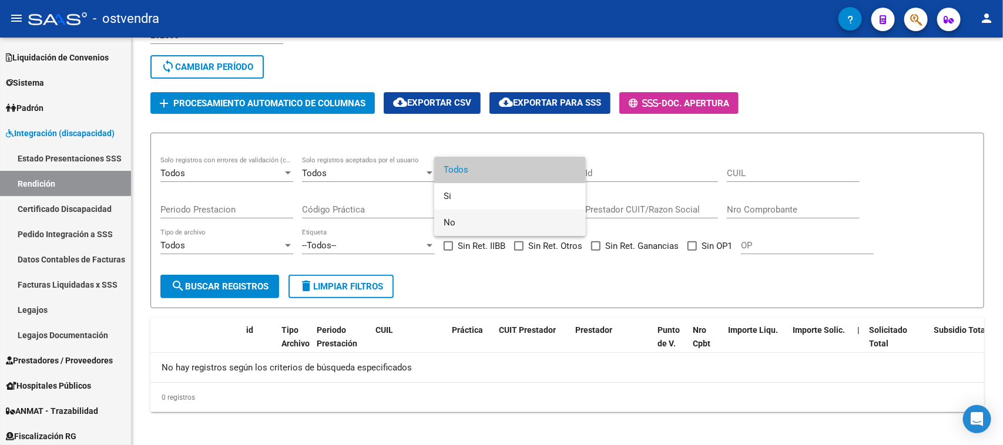
click at [452, 216] on span "No" at bounding box center [509, 223] width 133 height 26
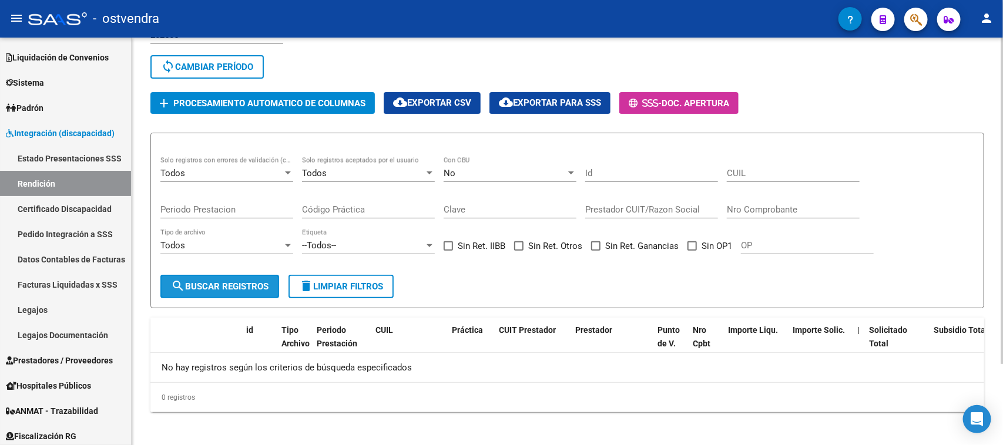
click at [255, 275] on button "search Buscar registros" at bounding box center [219, 286] width 119 height 23
click at [517, 168] on div "No" at bounding box center [504, 173] width 122 height 11
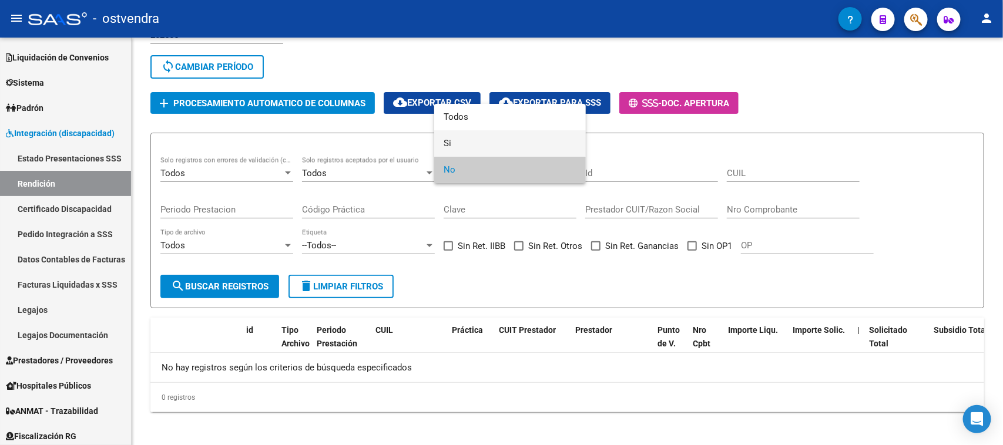
click at [501, 142] on span "Si" at bounding box center [509, 143] width 133 height 26
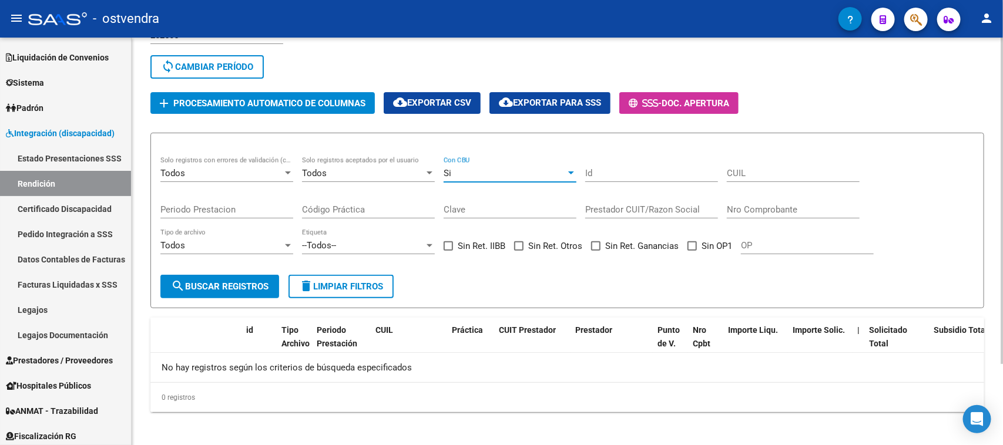
click at [490, 168] on div "Si" at bounding box center [504, 173] width 122 height 11
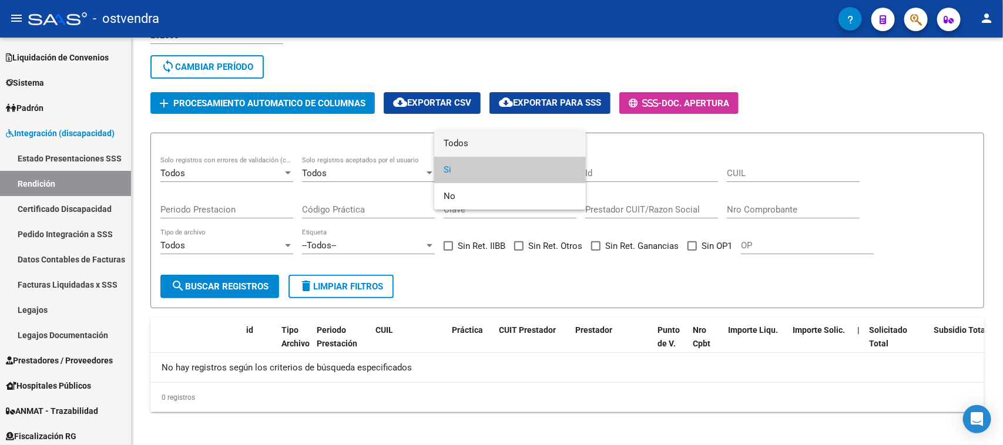
click at [510, 145] on span "Todos" at bounding box center [509, 143] width 133 height 26
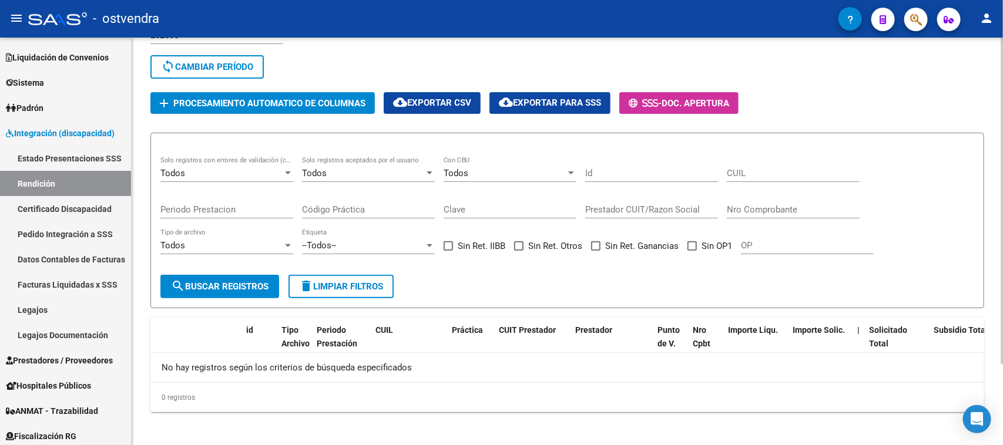
click at [964, 123] on app-list-header "INTEGRACION -> Rendición - Informe detallado de aplicación de fondos (alt+r) 20…" at bounding box center [566, 149] width 833 height 320
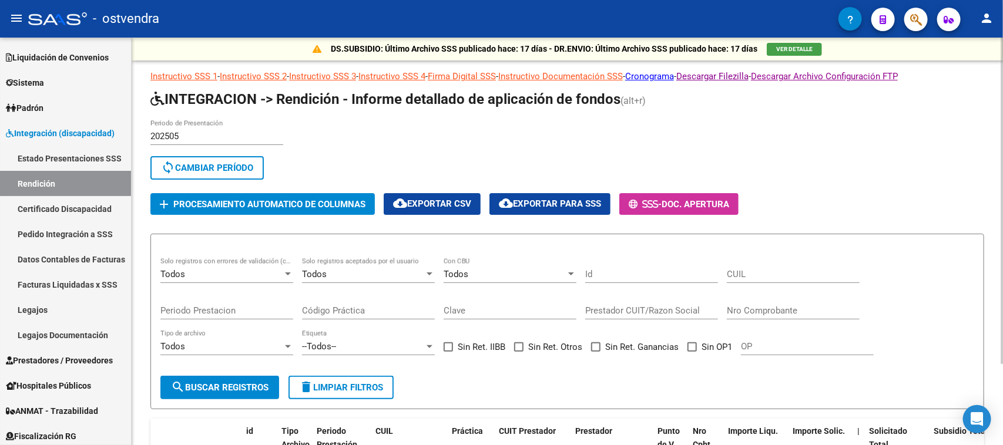
scroll to position [0, 0]
click at [826, 120] on div "202505 Periodo de Presentación search Buscar Período sync Cambiar Período" at bounding box center [530, 152] width 761 height 65
click at [762, 138] on div "202505 Periodo de Presentación search Buscar Período sync Cambiar Período" at bounding box center [530, 152] width 761 height 65
click at [451, 143] on div "202505 Periodo de Presentación search Buscar Período sync Cambiar Período" at bounding box center [530, 152] width 761 height 65
click at [204, 129] on div "202505 Periodo de Presentación" at bounding box center [216, 132] width 133 height 25
